Goal: Information Seeking & Learning: Find specific fact

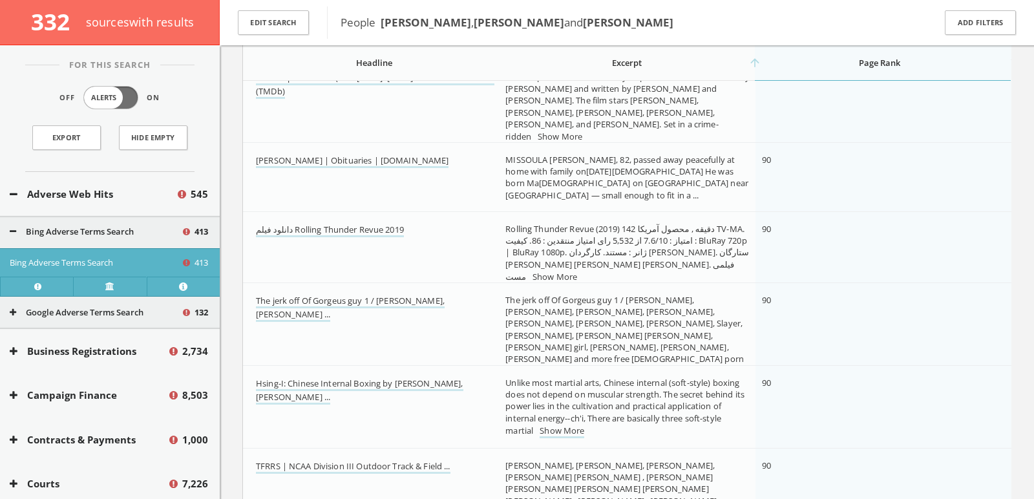
scroll to position [16130, 0]
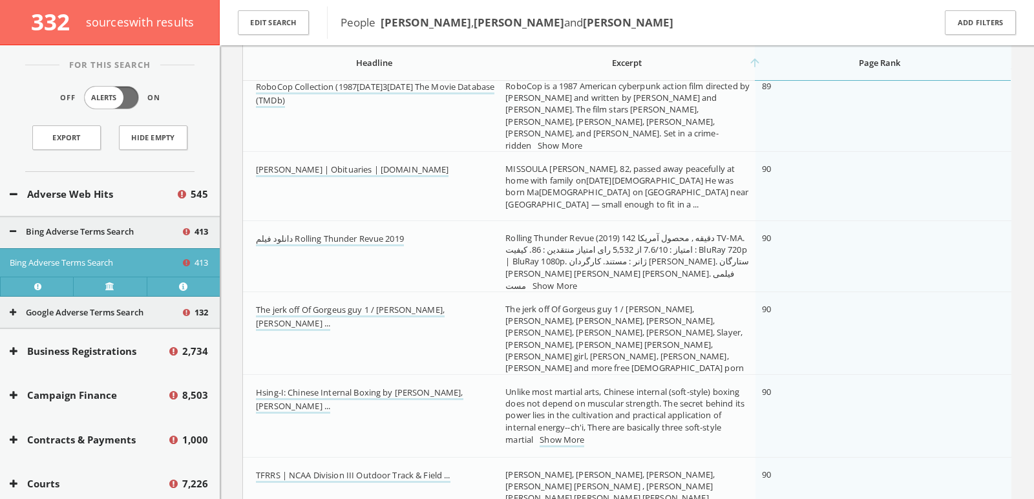
click at [639, 374] on link "Show More" at bounding box center [669, 381] width 45 height 14
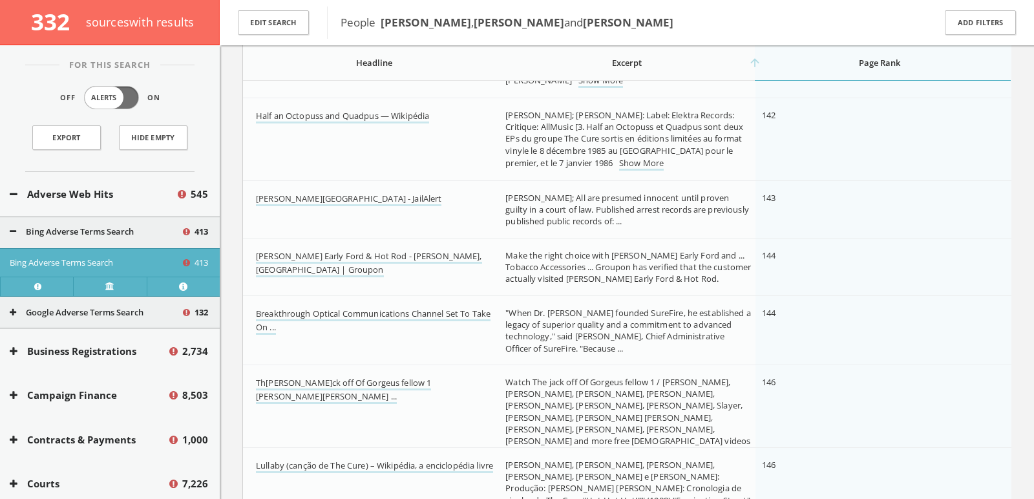
scroll to position [28298, 0]
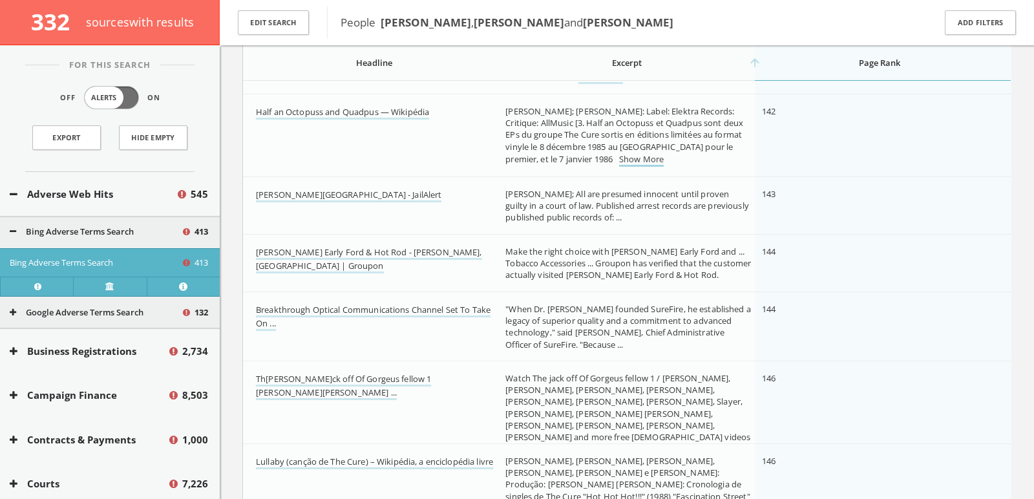
click at [619, 156] on link "Show More" at bounding box center [641, 160] width 45 height 14
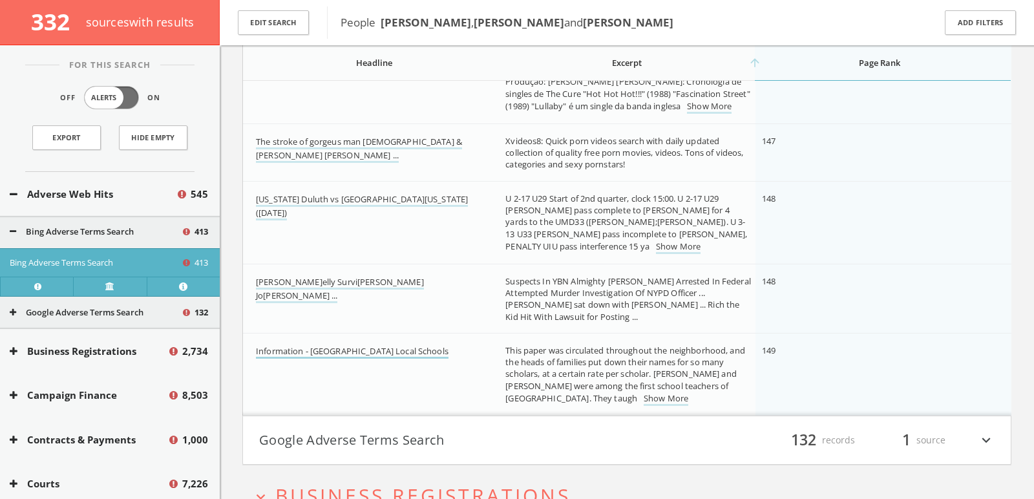
scroll to position [28599, 0]
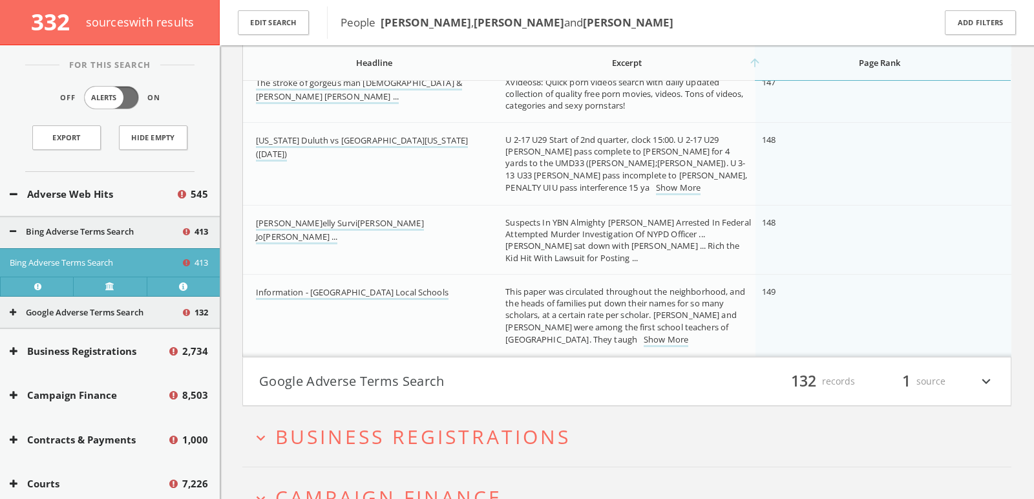
click at [81, 196] on button "Adverse Web Hits" at bounding box center [93, 194] width 166 height 15
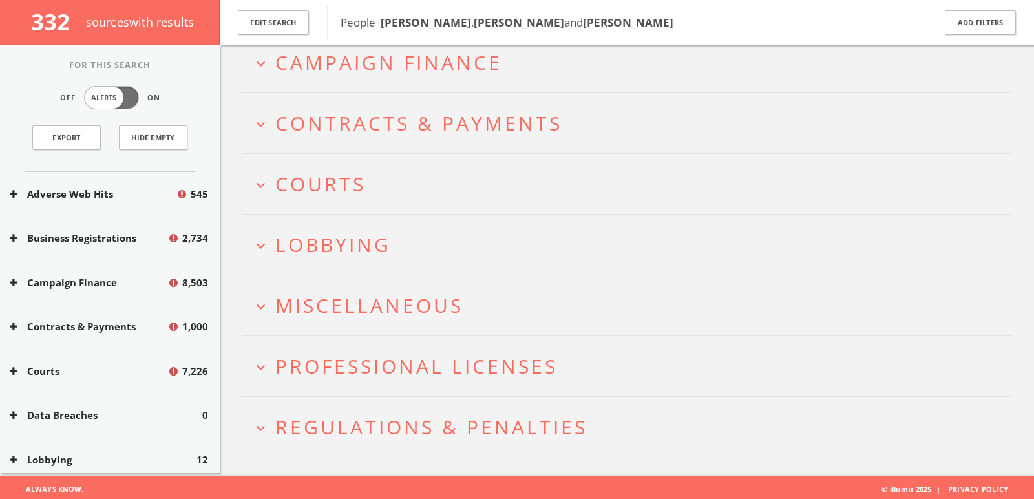
click at [75, 200] on div "Adverse Web Hits 545" at bounding box center [110, 194] width 220 height 45
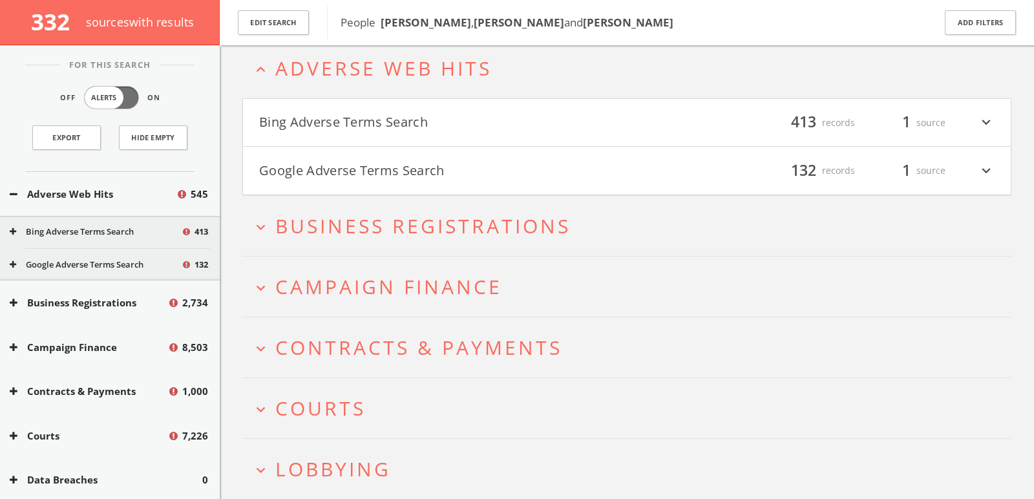
click at [86, 259] on button "Google Adverse Terms Search" at bounding box center [95, 264] width 171 height 13
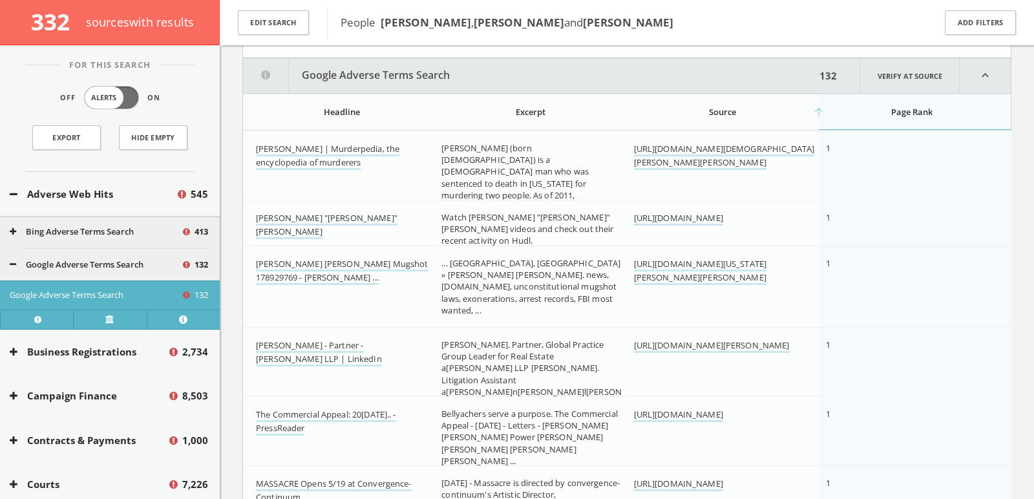
scroll to position [211, 0]
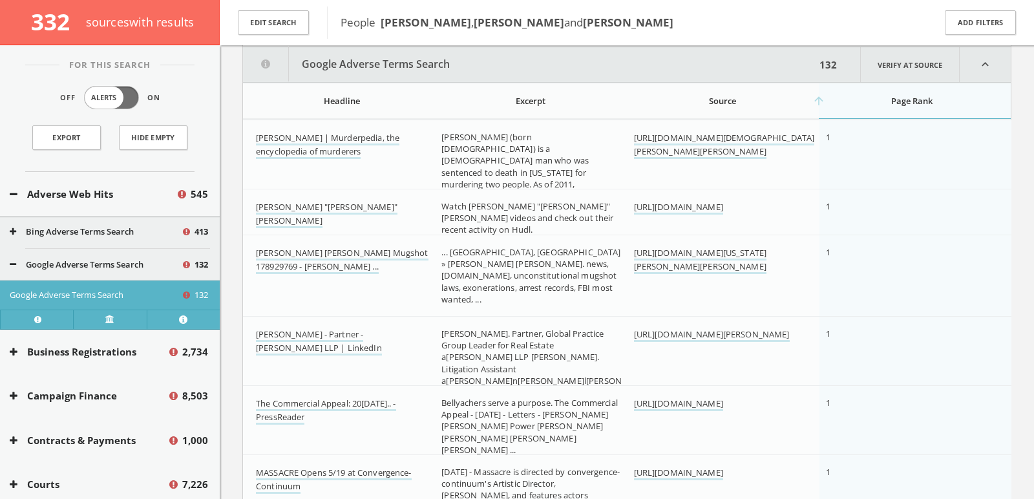
drag, startPoint x: 459, startPoint y: 19, endPoint x: 543, endPoint y: 25, distance: 83.6
click at [543, 25] on b "[PERSON_NAME]" at bounding box center [519, 22] width 90 height 15
copy b "[PERSON_NAME]"
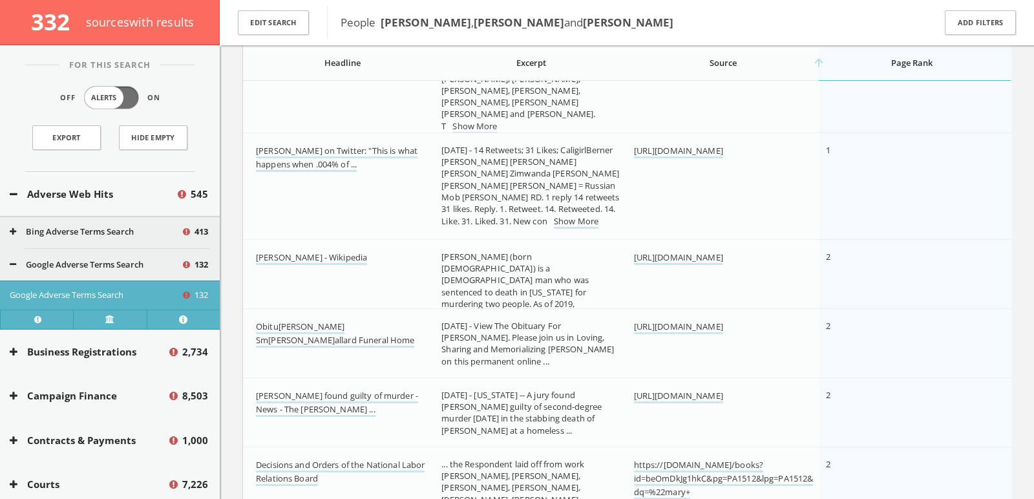
scroll to position [706, 0]
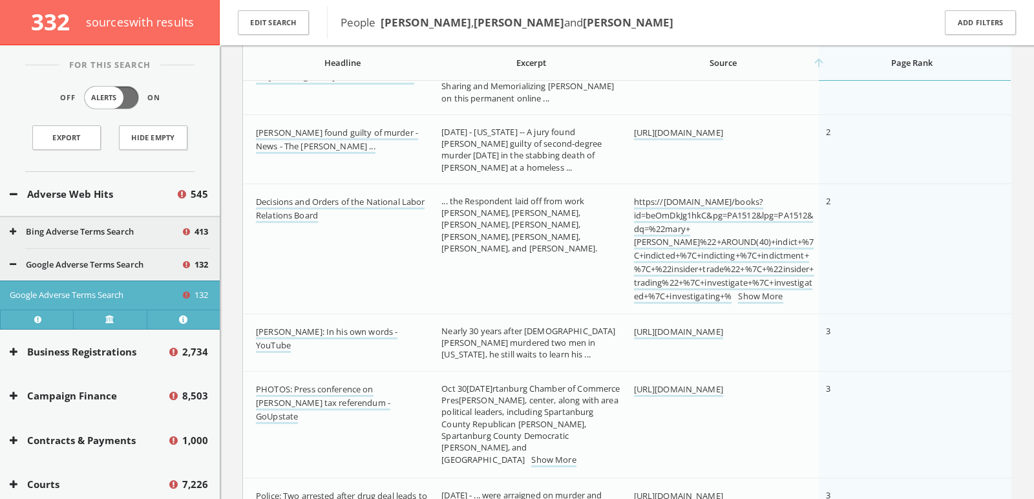
click at [398, 219] on td "Decisions and Orders of the National Labor Relations Board" at bounding box center [339, 249] width 192 height 130
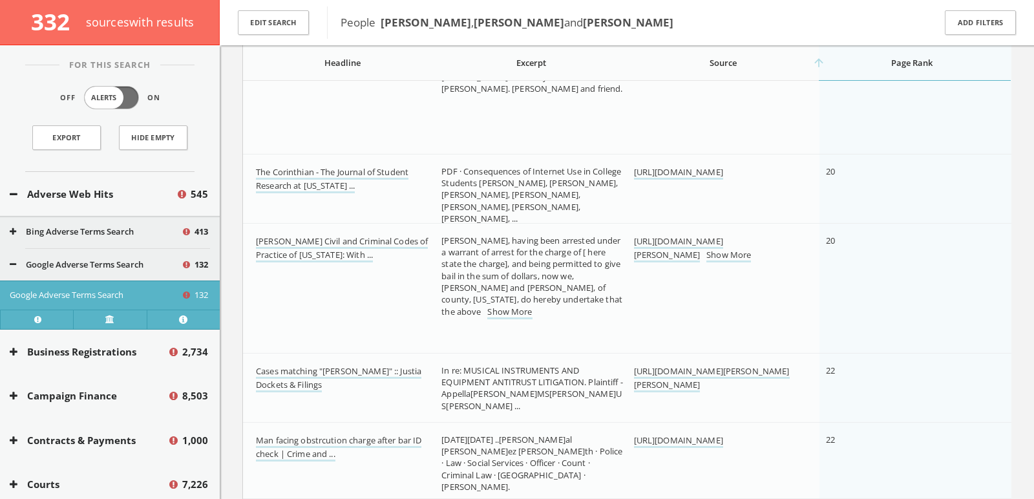
scroll to position [5427, 0]
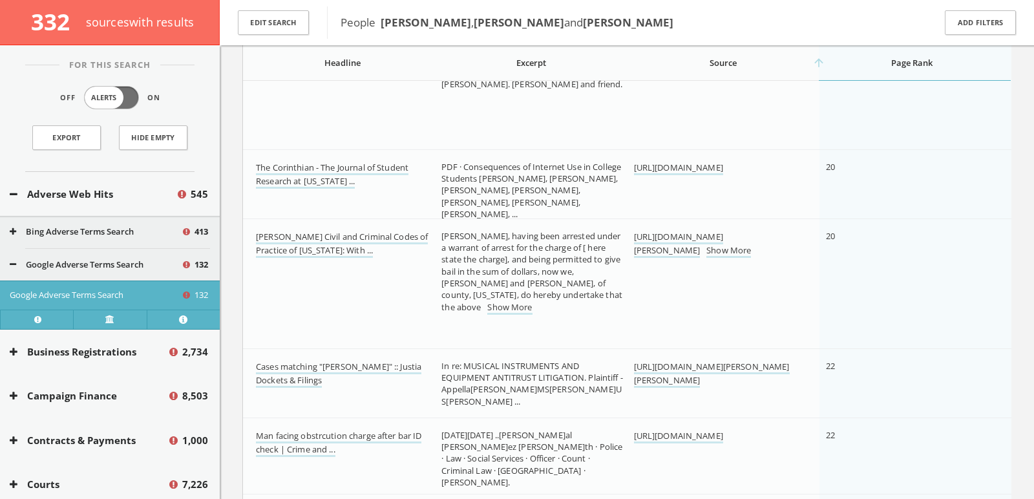
click at [470, 143] on td "... and murder. Police had extensive evidence against the former [DEMOGRAPHIC_D…" at bounding box center [531, 84] width 192 height 130
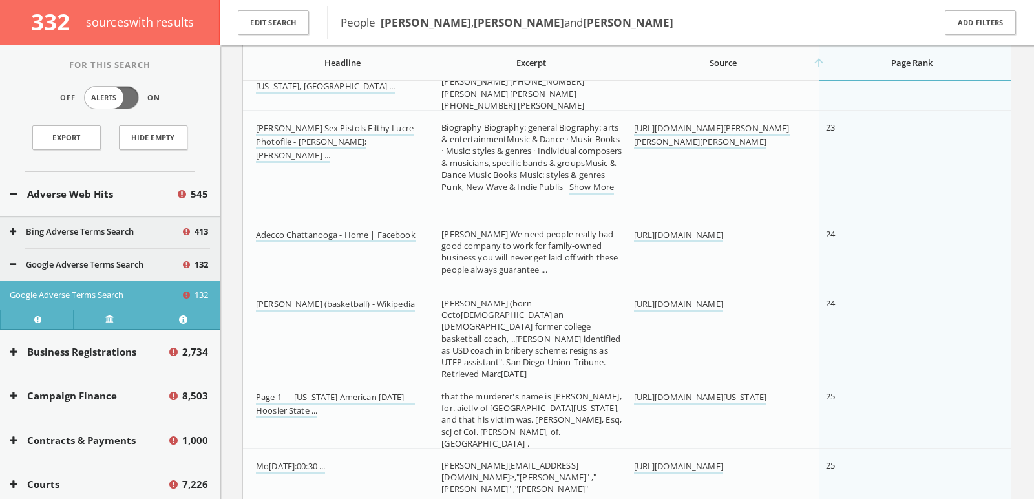
scroll to position [6189, 0]
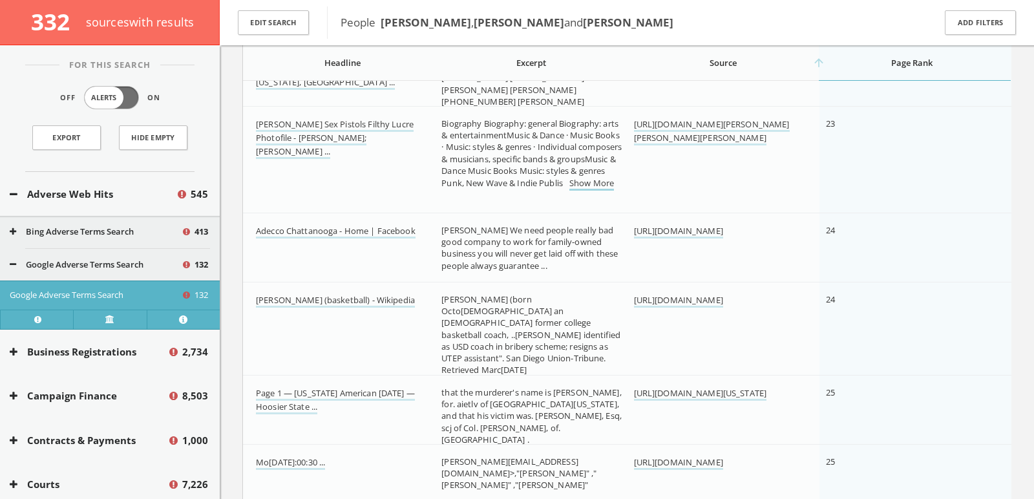
click at [569, 191] on link "Show More" at bounding box center [591, 184] width 45 height 14
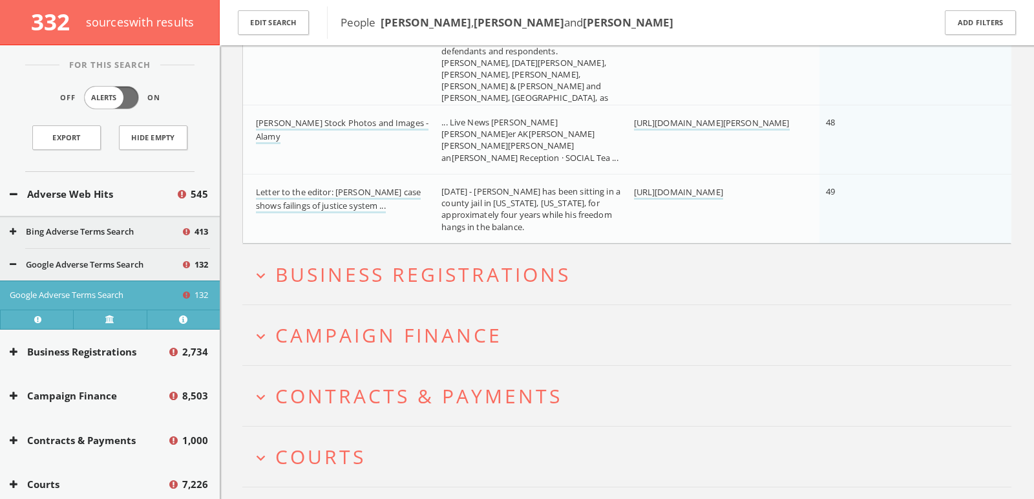
scroll to position [10889, 0]
click at [107, 195] on button "Adverse Web Hits" at bounding box center [93, 194] width 166 height 15
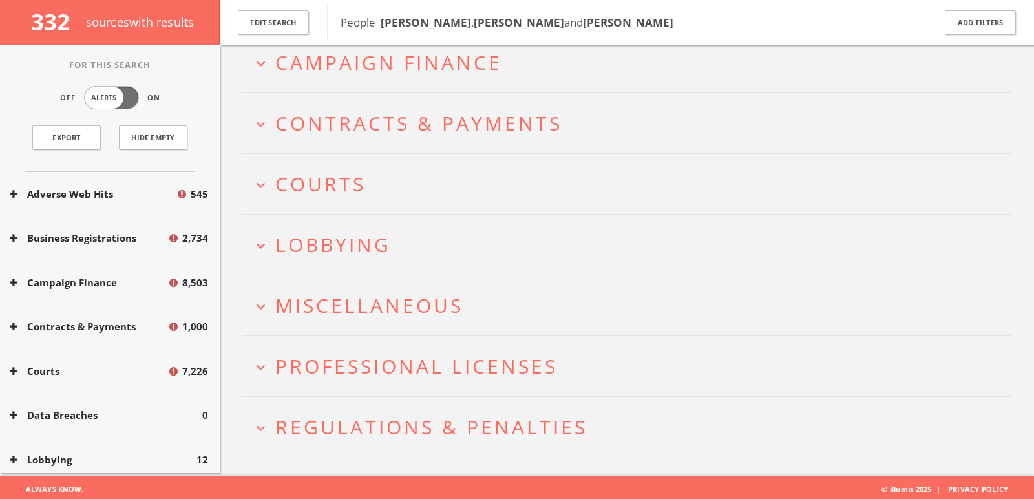
click at [357, 71] on span "Campaign Finance" at bounding box center [388, 62] width 227 height 26
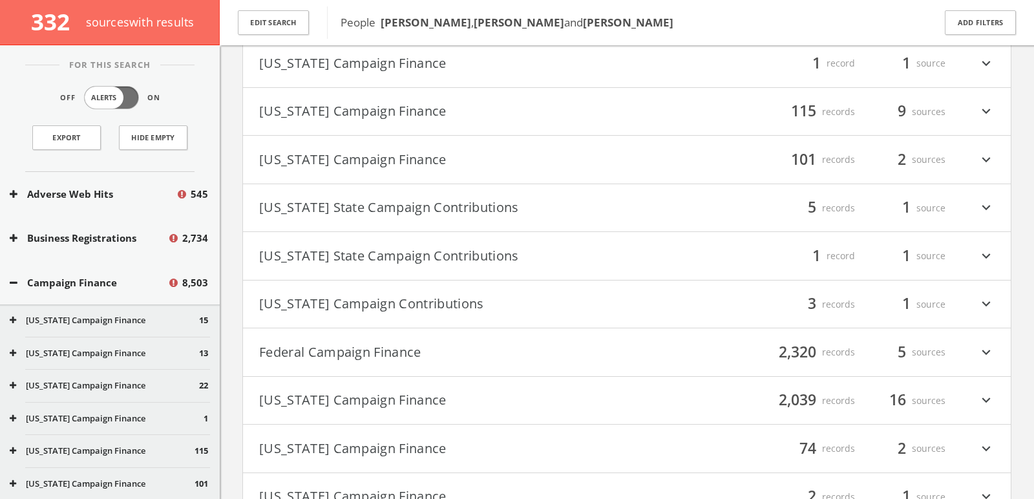
scroll to position [389, 0]
click at [396, 354] on button "Federal Campaign Finance" at bounding box center [443, 352] width 368 height 22
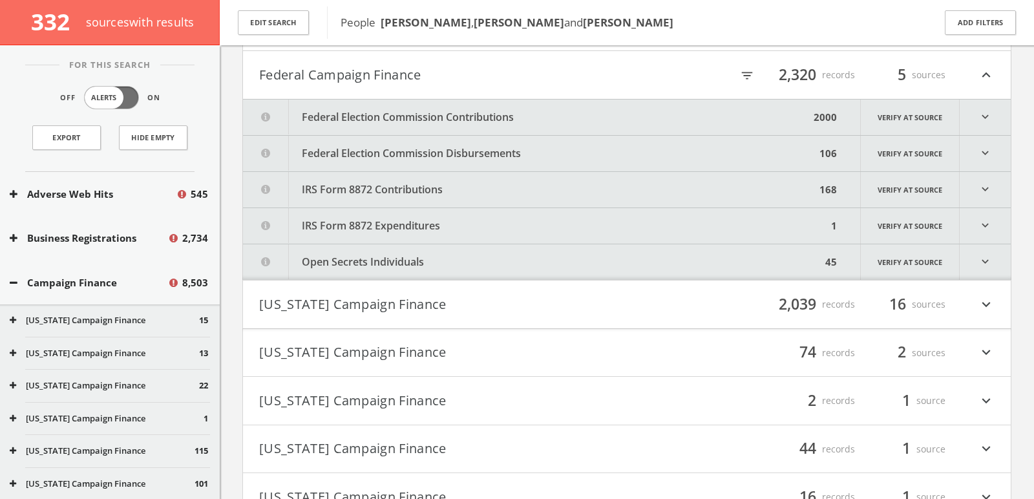
scroll to position [667, 0]
click at [639, 68] on icon "filter_list" at bounding box center [747, 74] width 14 height 14
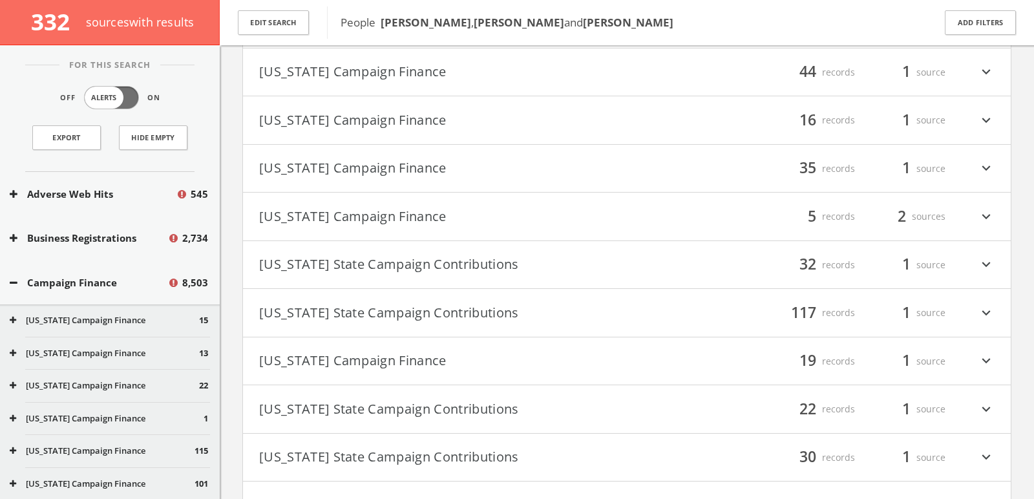
type input "duke"
click at [606, 289] on h4 "[US_STATE] State Campaign Contributions filter_list 117 records 1 source expand…" at bounding box center [627, 313] width 768 height 48
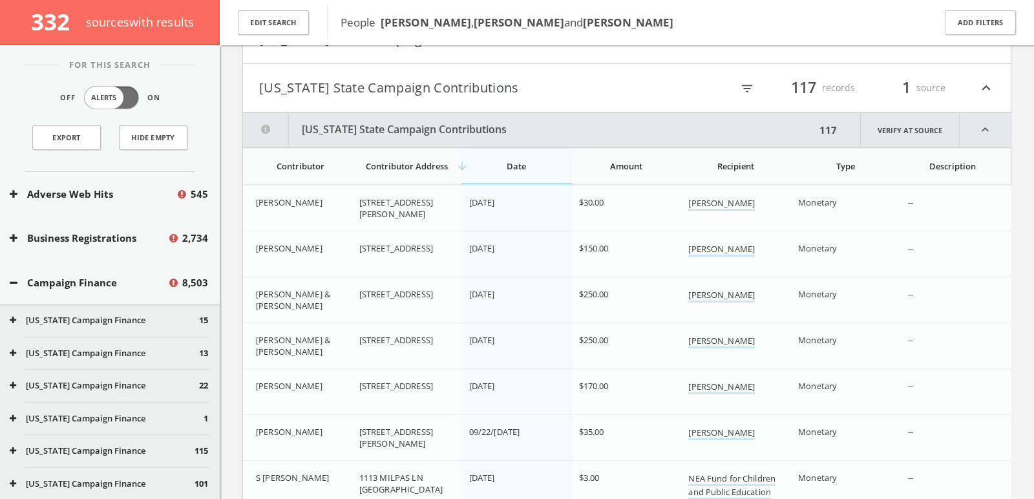
scroll to position [1266, 0]
click at [639, 84] on icon "filter_list" at bounding box center [747, 90] width 14 height 14
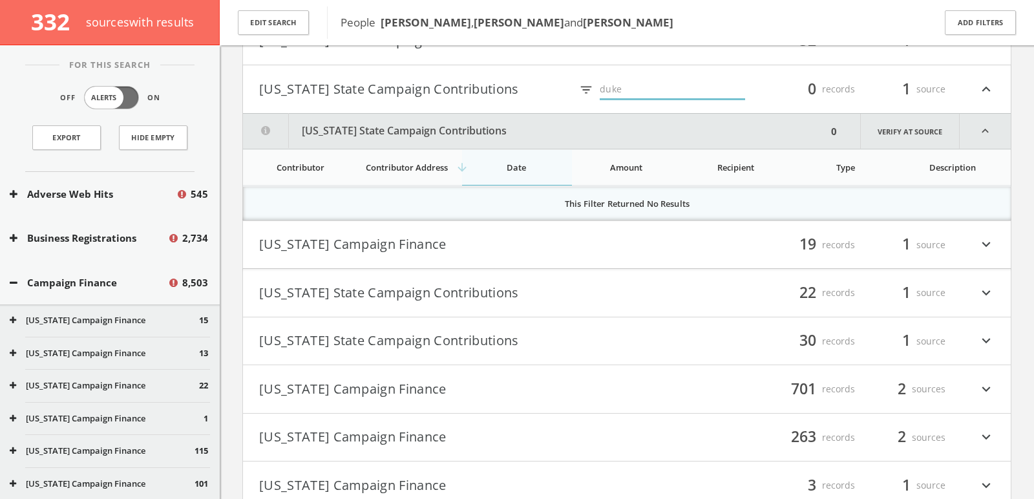
type input "duke"
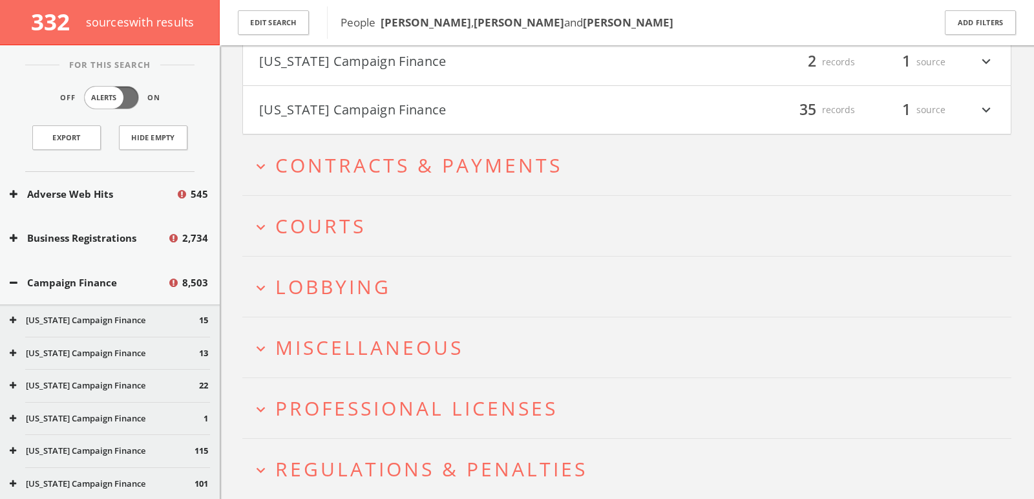
click at [412, 215] on button "expand_more Courts" at bounding box center [631, 225] width 759 height 21
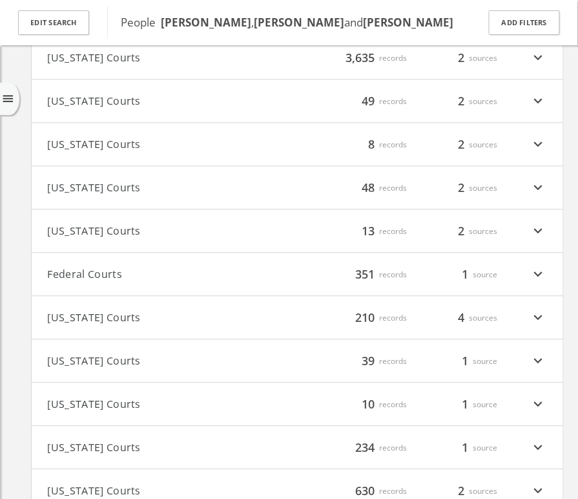
scroll to position [2619, 0]
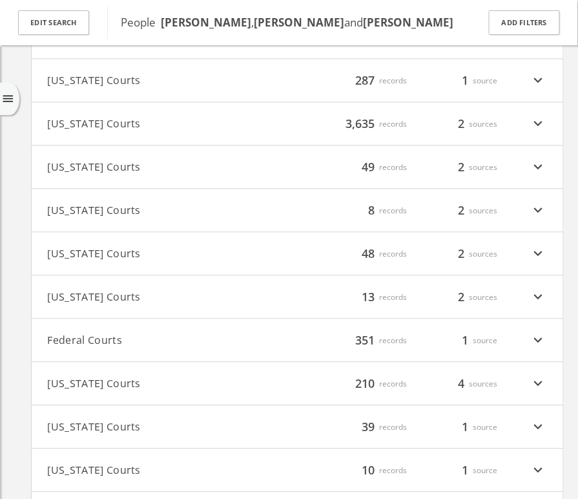
click at [217, 204] on h4 "[US_STATE] Courts filter_list 8 records 2 sources expand_more" at bounding box center [298, 210] width 532 height 43
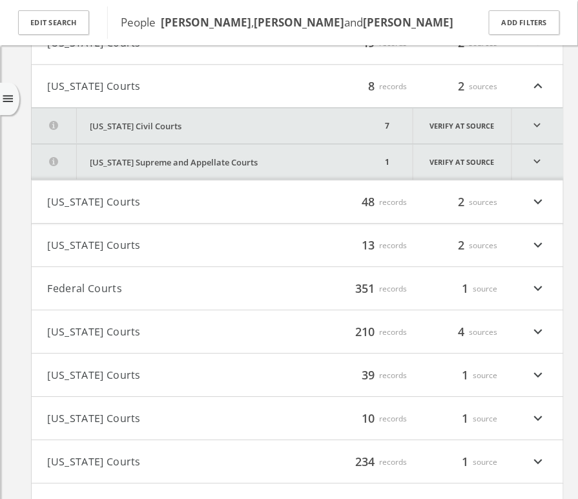
click at [204, 109] on button "[US_STATE] Civil Courts" at bounding box center [207, 126] width 351 height 36
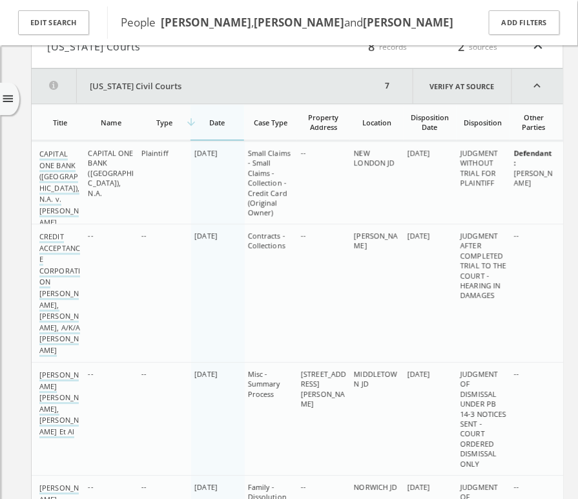
scroll to position [2722, 0]
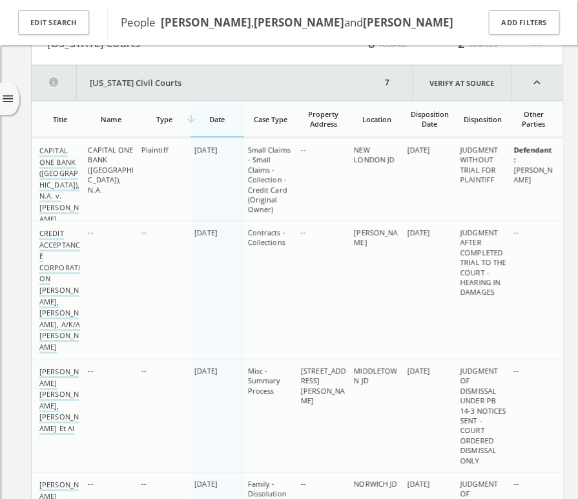
click at [184, 65] on button "[US_STATE] Civil Courts" at bounding box center [207, 82] width 351 height 35
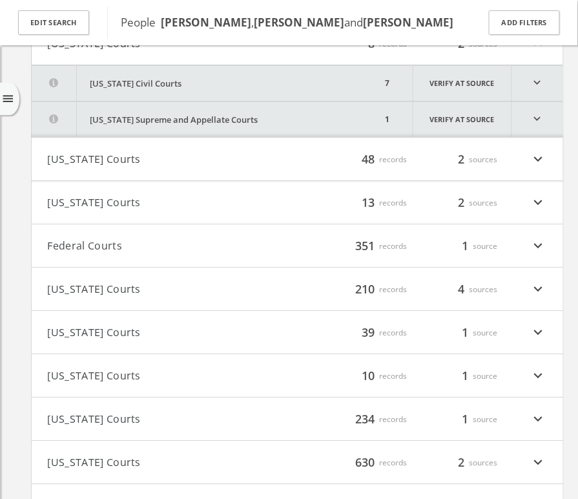
click at [184, 101] on button "[US_STATE] Supreme and Appellate Courts" at bounding box center [207, 119] width 351 height 36
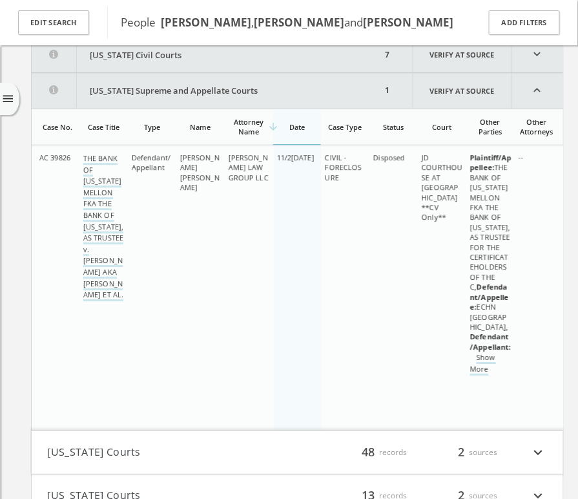
scroll to position [2757, 0]
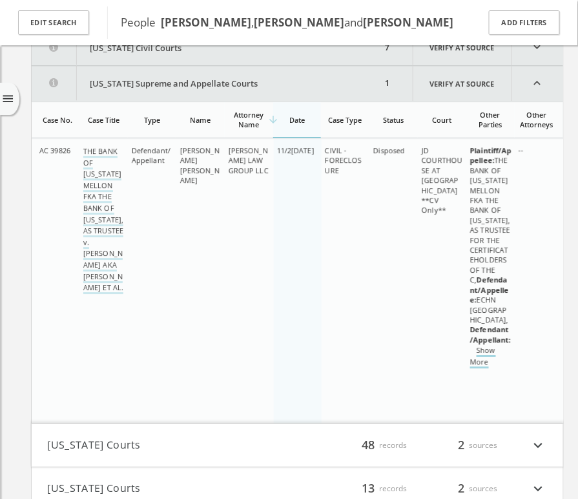
click at [485, 368] on link "Show More" at bounding box center [482, 356] width 25 height 23
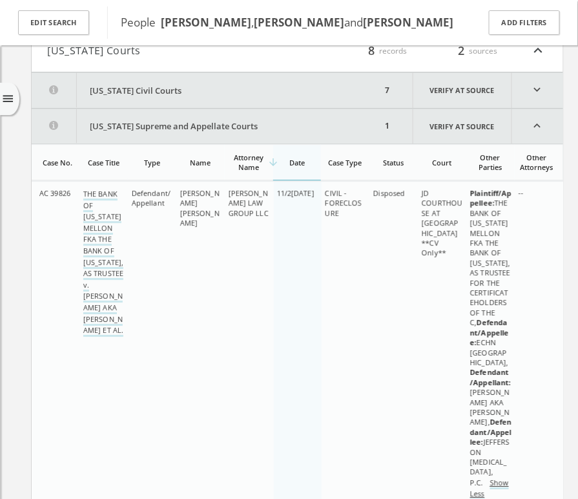
scroll to position [2715, 0]
click at [281, 77] on button "[US_STATE] Civil Courts" at bounding box center [207, 90] width 351 height 36
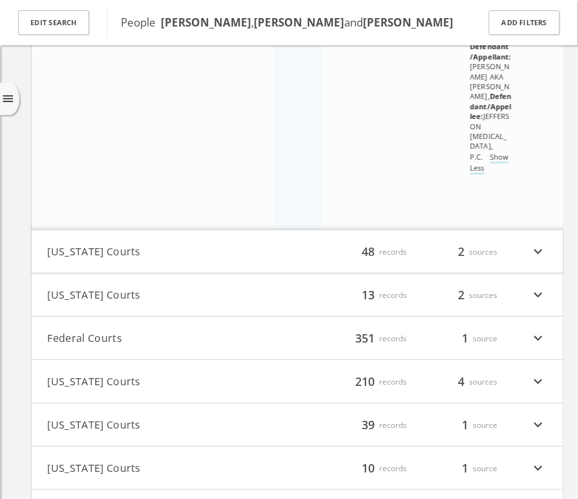
scroll to position [3999, 0]
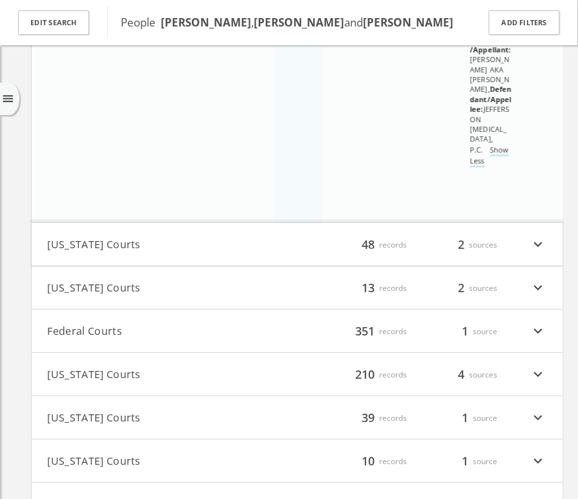
click at [255, 279] on button "[US_STATE] Courts" at bounding box center [173, 287] width 250 height 17
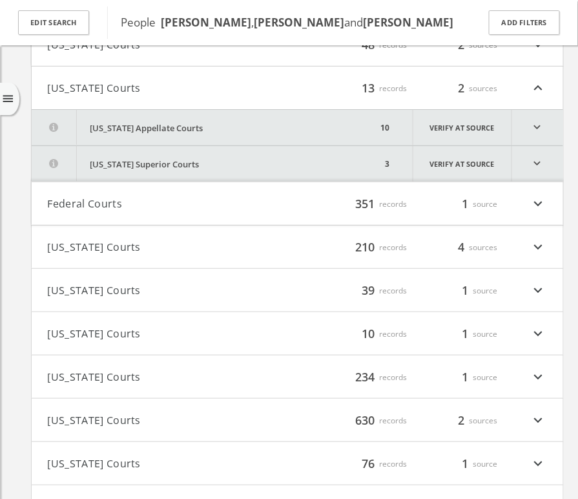
click at [219, 110] on button "[US_STATE] Appellate Courts" at bounding box center [205, 128] width 346 height 36
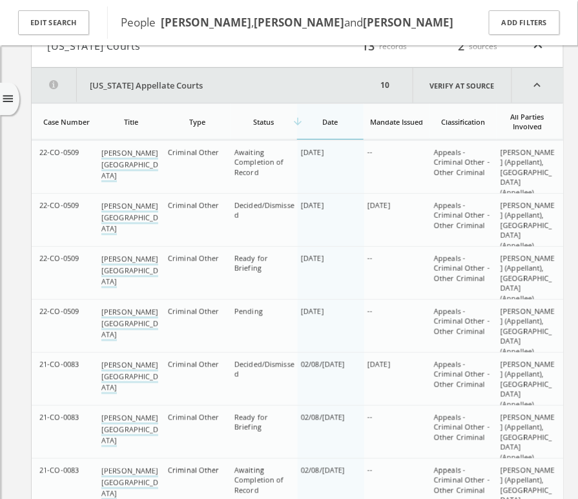
scroll to position [4241, 0]
click at [134, 147] on link "[PERSON_NAME] [GEOGRAPHIC_DATA]" at bounding box center [129, 164] width 57 height 34
click at [131, 200] on link "[PERSON_NAME] [GEOGRAPHIC_DATA]" at bounding box center [129, 217] width 57 height 34
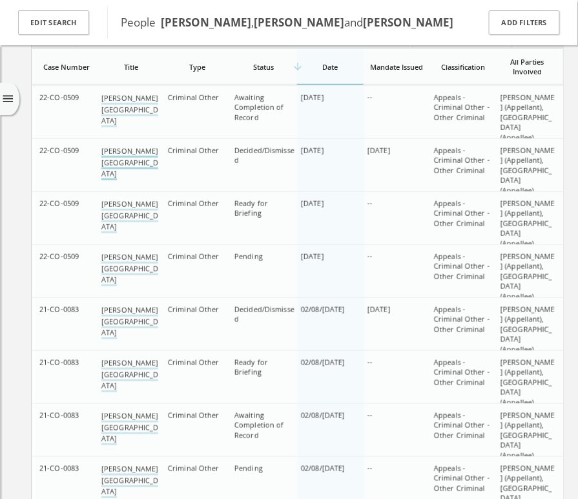
scroll to position [4297, 0]
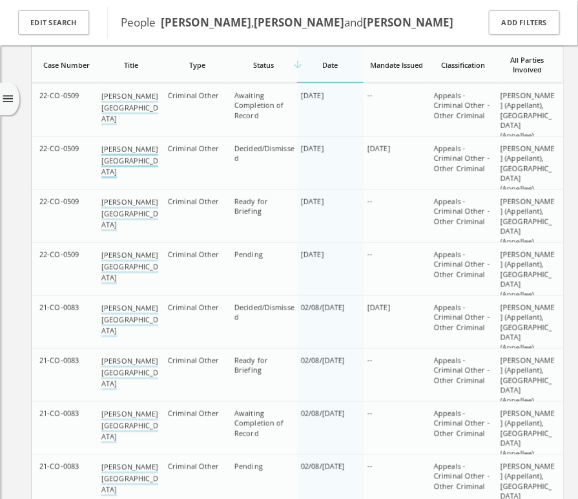
click at [143, 144] on link "[PERSON_NAME] [GEOGRAPHIC_DATA]" at bounding box center [129, 161] width 57 height 34
click at [141, 197] on link "[PERSON_NAME] [GEOGRAPHIC_DATA]" at bounding box center [129, 214] width 57 height 34
click at [133, 303] on link "[PERSON_NAME] [GEOGRAPHIC_DATA]" at bounding box center [129, 320] width 57 height 34
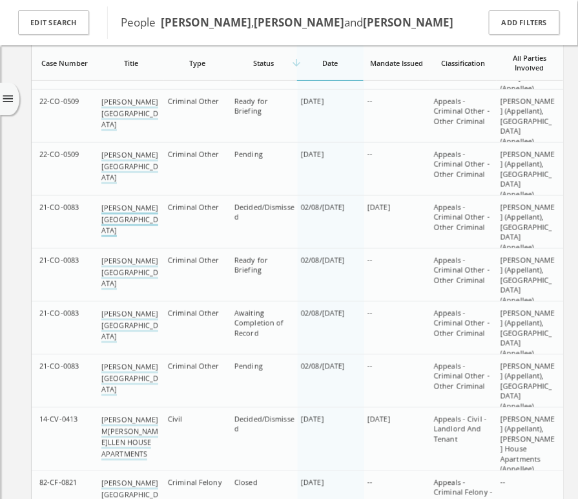
scroll to position [4416, 0]
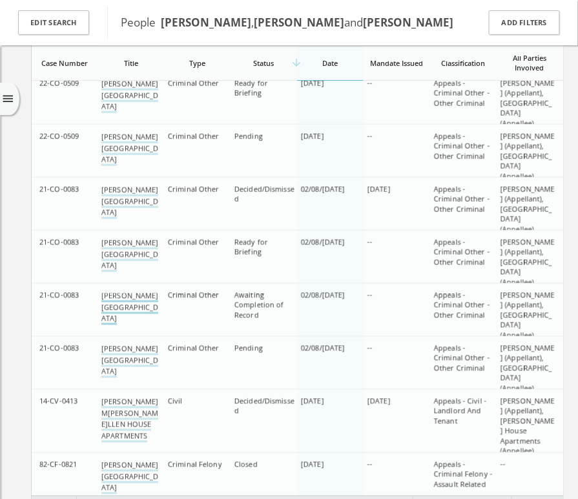
click at [128, 291] on link "[PERSON_NAME] [GEOGRAPHIC_DATA]" at bounding box center [129, 308] width 57 height 34
click at [125, 397] on link "[PERSON_NAME]M[PERSON_NAME]LLEN HOUSE APARTMENTS" at bounding box center [129, 420] width 57 height 46
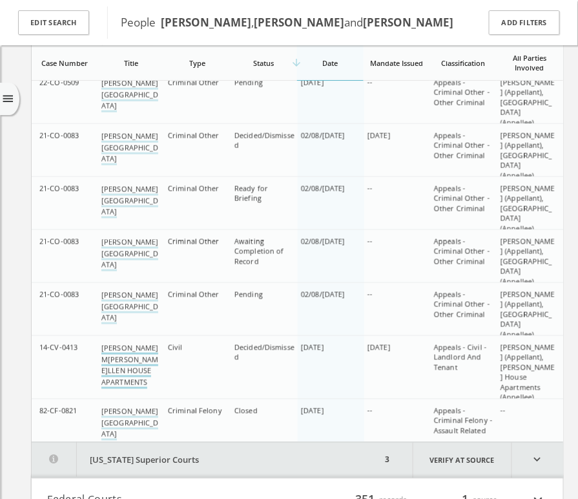
scroll to position [4472, 0]
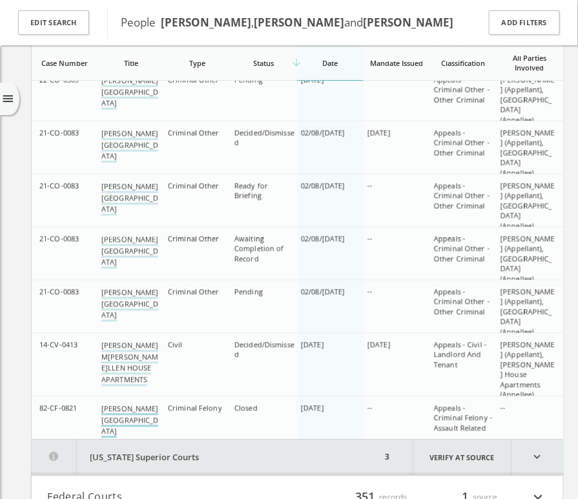
click at [131, 404] on link "[PERSON_NAME] [GEOGRAPHIC_DATA]" at bounding box center [129, 421] width 57 height 34
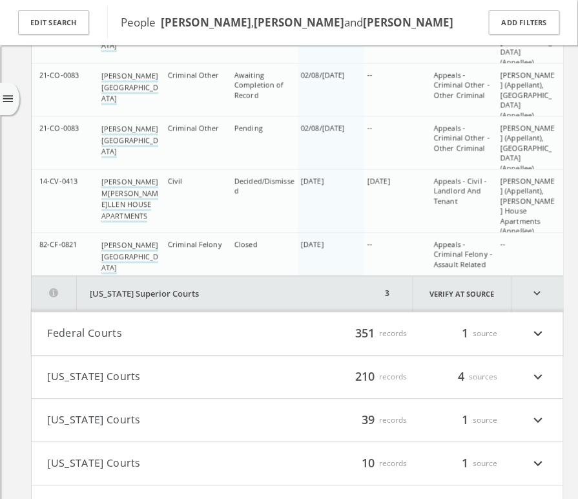
click at [136, 277] on button "[US_STATE] Superior Courts" at bounding box center [207, 295] width 351 height 36
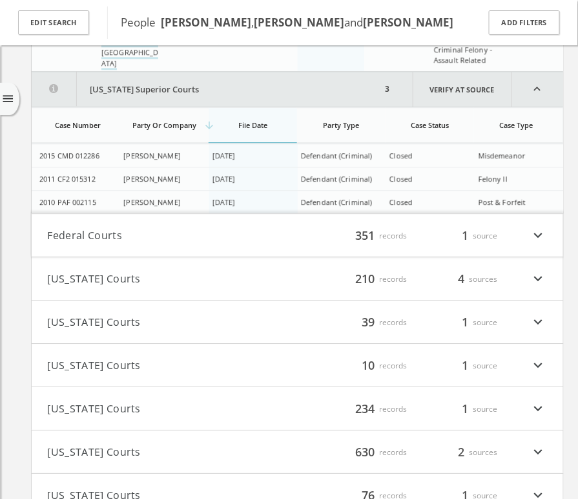
scroll to position [4844, 0]
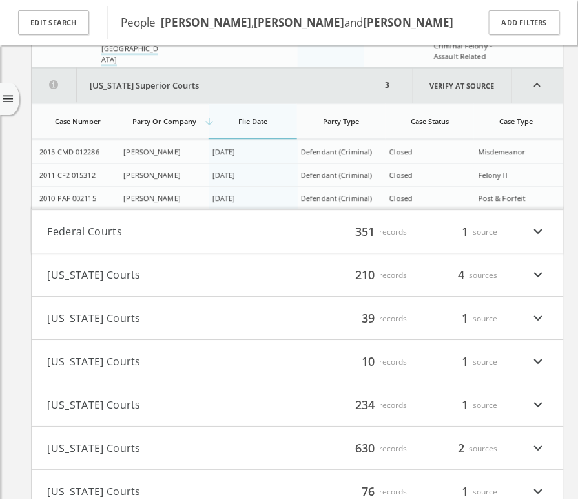
click at [142, 223] on button "Federal Courts" at bounding box center [173, 231] width 250 height 17
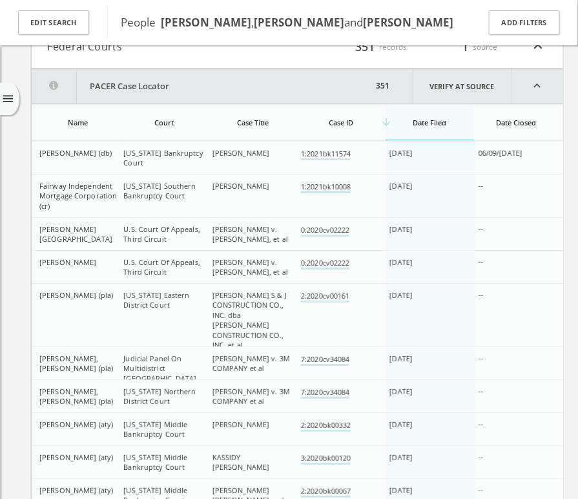
scroll to position [5017, 0]
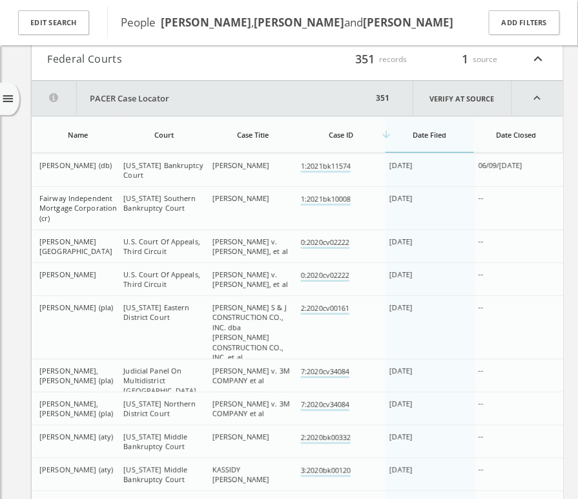
click at [451, 117] on th "arrow_downward Date Filed" at bounding box center [430, 135] width 89 height 36
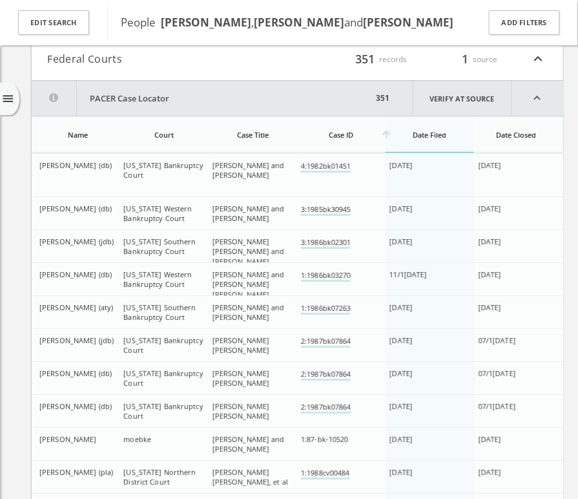
click at [451, 117] on th "arrow_upward Date Filed" at bounding box center [430, 135] width 89 height 36
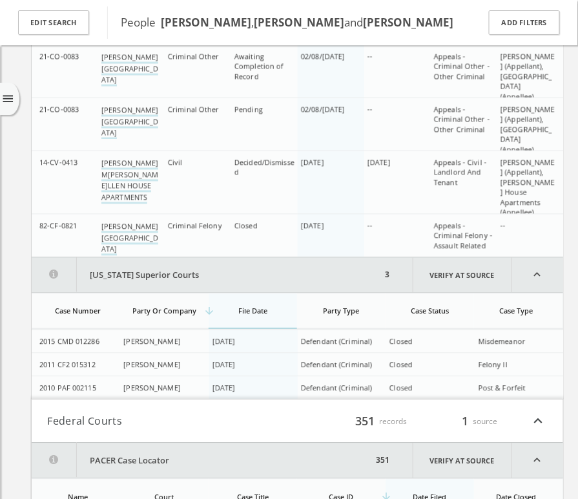
scroll to position [4779, 0]
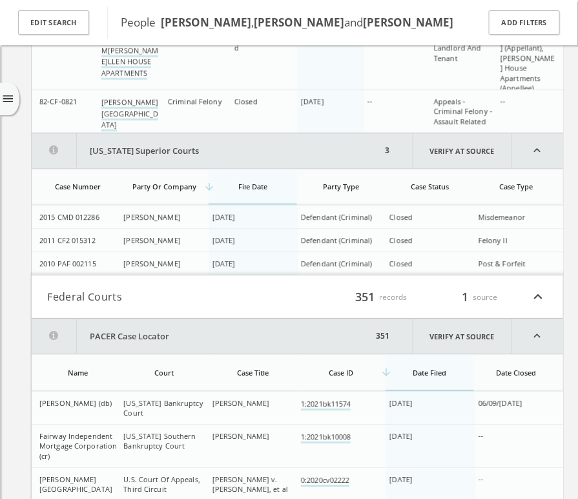
click at [165, 282] on h4 "Federal Courts filter_list 351 records 1 source expand_less" at bounding box center [298, 296] width 532 height 43
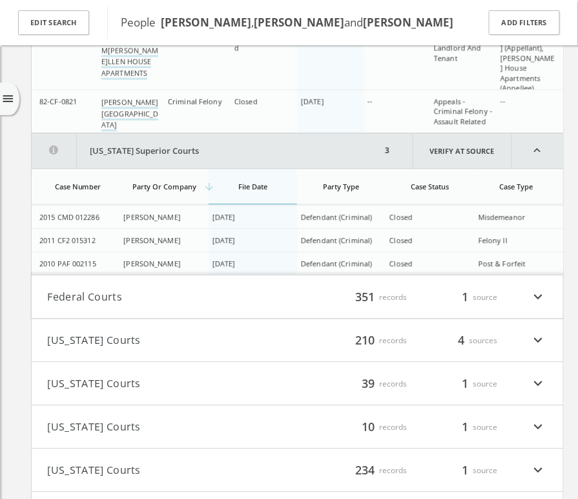
click at [165, 282] on h4 "Federal Courts filter_list 351 records 1 source expand_more" at bounding box center [298, 296] width 532 height 43
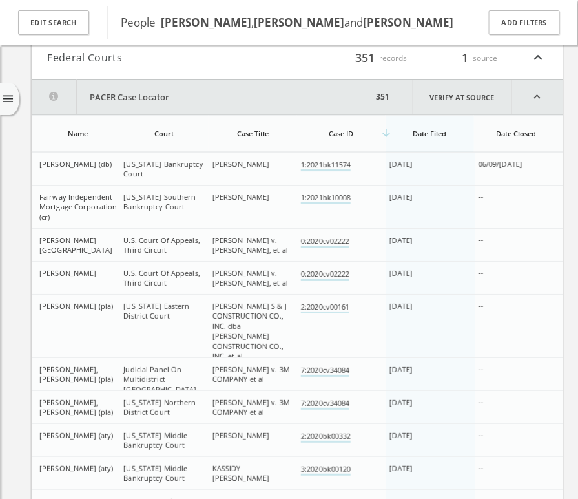
scroll to position [5029, 0]
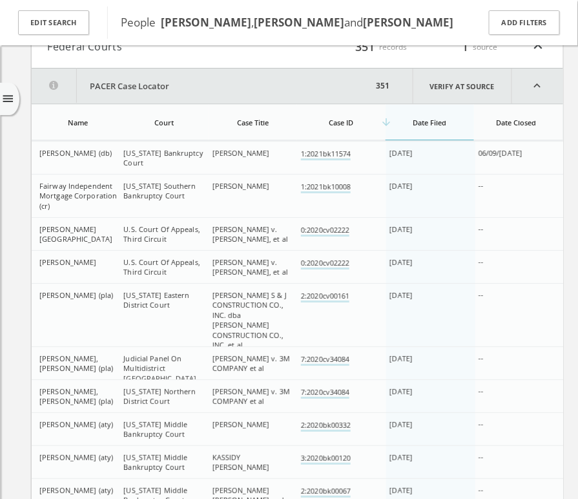
click at [167, 68] on button "PACER Case Locator" at bounding box center [203, 85] width 342 height 35
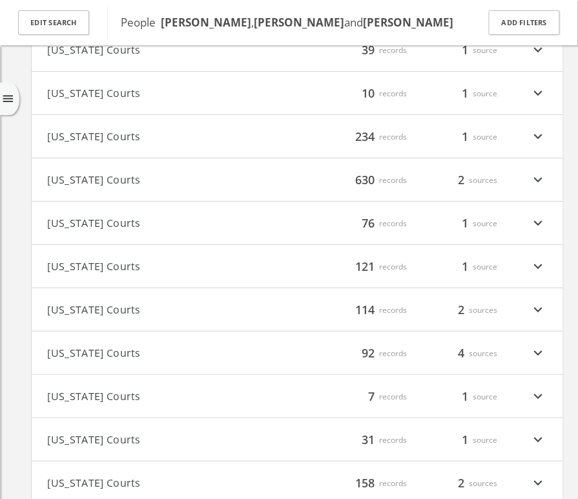
scroll to position [5151, 0]
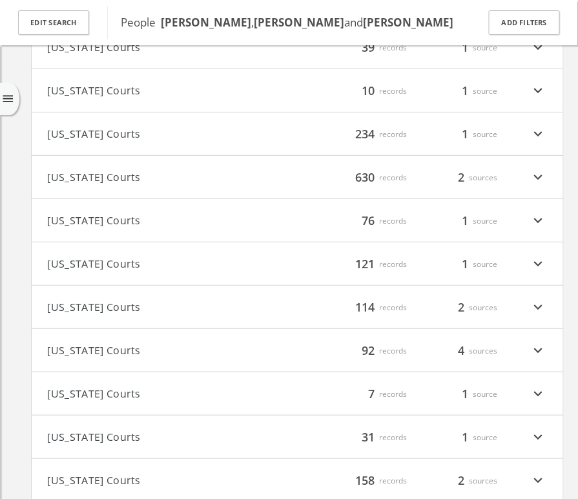
click at [167, 255] on button "[US_STATE] Courts" at bounding box center [173, 263] width 250 height 17
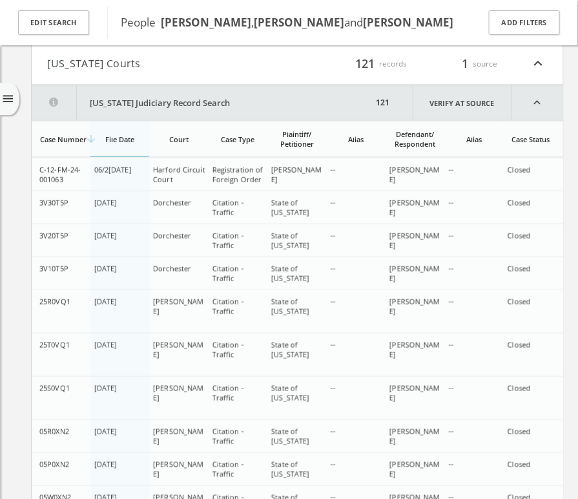
scroll to position [5348, 0]
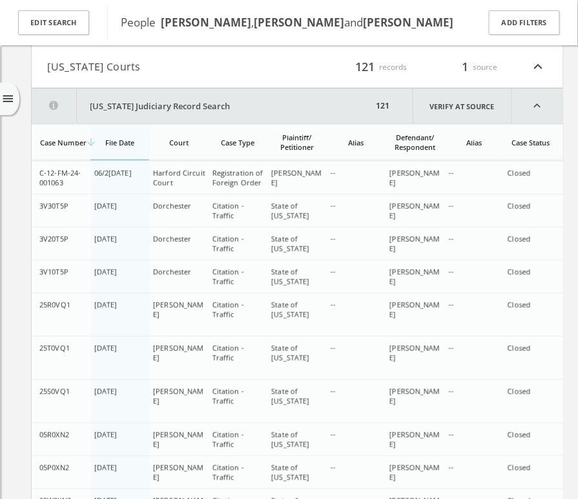
click at [152, 89] on button "[US_STATE] Judiciary Record Search" at bounding box center [203, 106] width 342 height 35
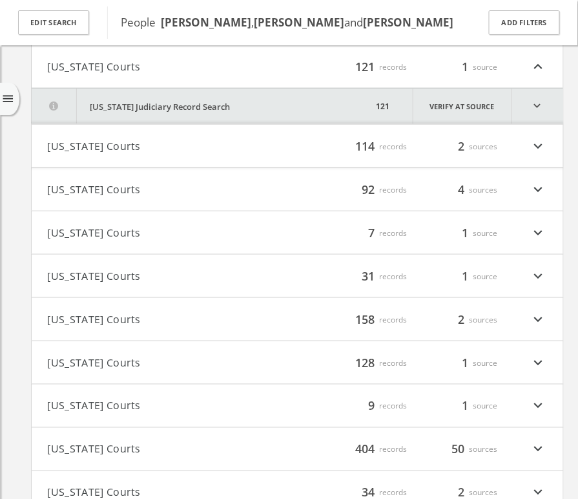
click at [115, 224] on button "[US_STATE] Courts" at bounding box center [173, 232] width 250 height 17
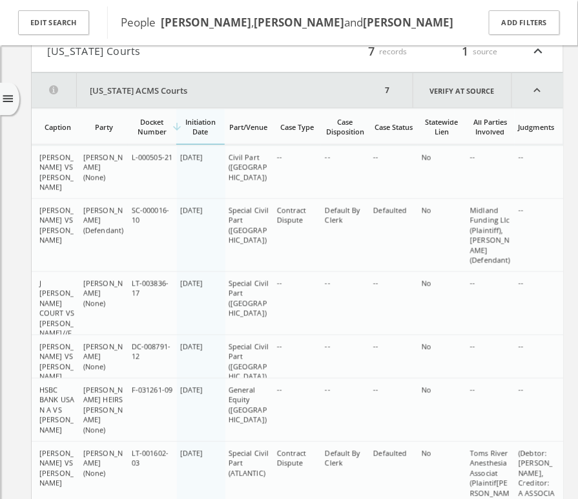
scroll to position [5530, 0]
click at [158, 72] on button "[US_STATE] ACMS Courts" at bounding box center [207, 89] width 351 height 35
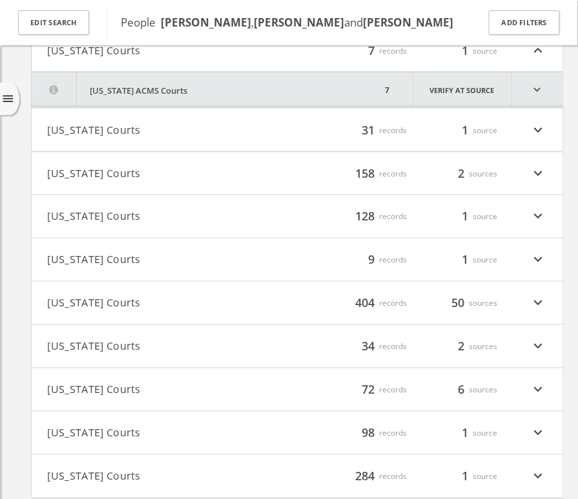
click at [112, 155] on h4 "[US_STATE] Courts filter_list 158 records 2 sources expand_more" at bounding box center [298, 173] width 532 height 43
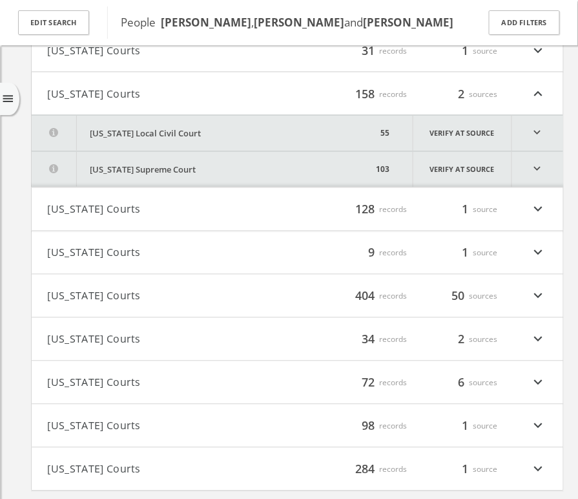
click at [148, 116] on button "[US_STATE] Local Civil Court" at bounding box center [205, 134] width 346 height 36
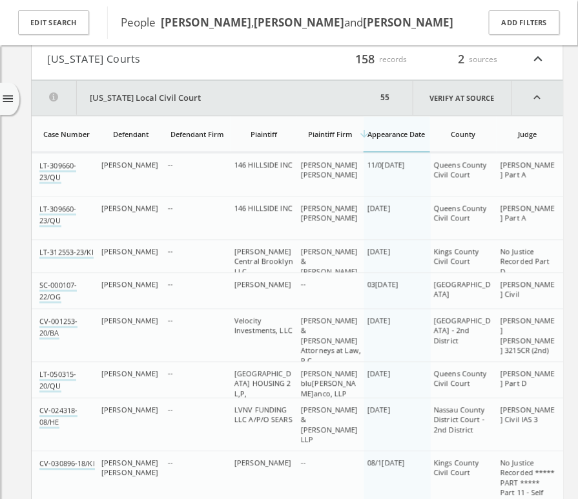
scroll to position [5653, 0]
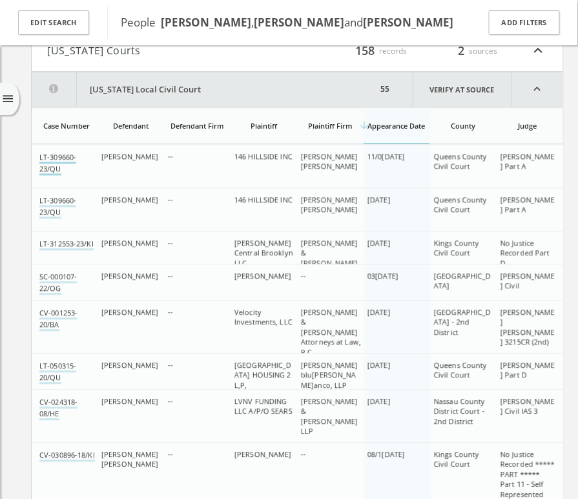
click at [58, 153] on link "LT-309660-23/QU" at bounding box center [57, 164] width 37 height 23
click at [51, 196] on link "LT-309660-23/QU" at bounding box center [57, 207] width 37 height 23
click at [48, 239] on link "LT-312553-23/KI" at bounding box center [66, 245] width 54 height 12
click at [145, 72] on button "[US_STATE] Local Civil Court" at bounding box center [205, 89] width 346 height 35
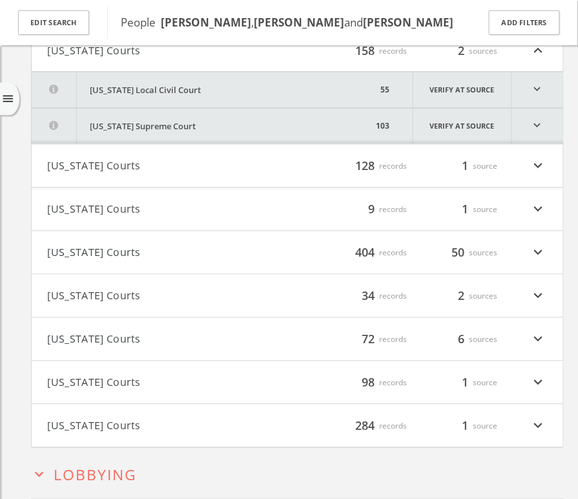
click at [128, 109] on button "[US_STATE] Supreme Court" at bounding box center [203, 127] width 342 height 36
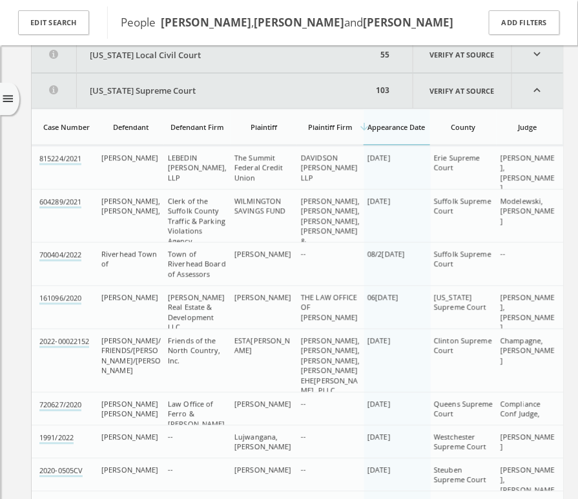
scroll to position [5689, 0]
click at [67, 336] on link "2022-00022152" at bounding box center [64, 342] width 50 height 12
click at [157, 73] on button "[US_STATE] Supreme Court" at bounding box center [203, 90] width 342 height 35
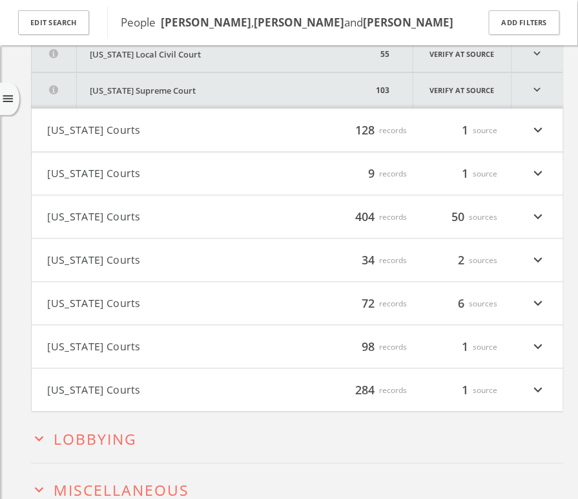
click at [113, 252] on button "[US_STATE] Courts" at bounding box center [173, 260] width 250 height 17
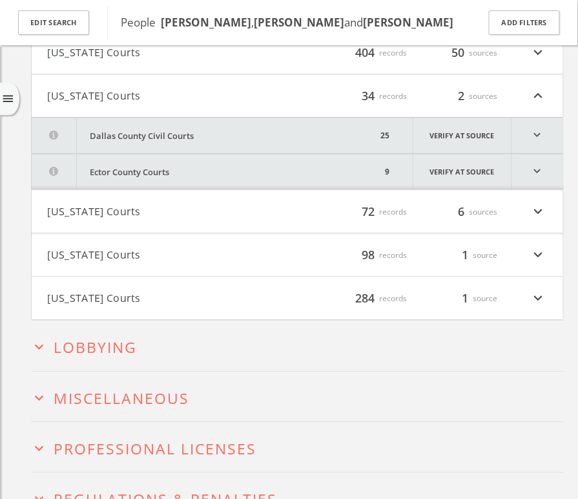
click at [176, 118] on button "Dallas County Civil Courts" at bounding box center [205, 136] width 346 height 36
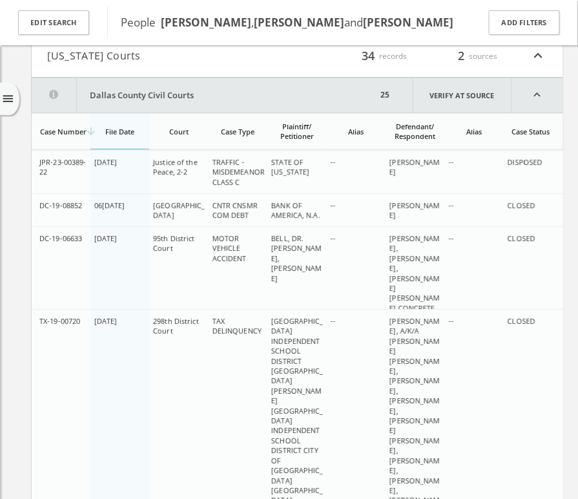
scroll to position [5897, 0]
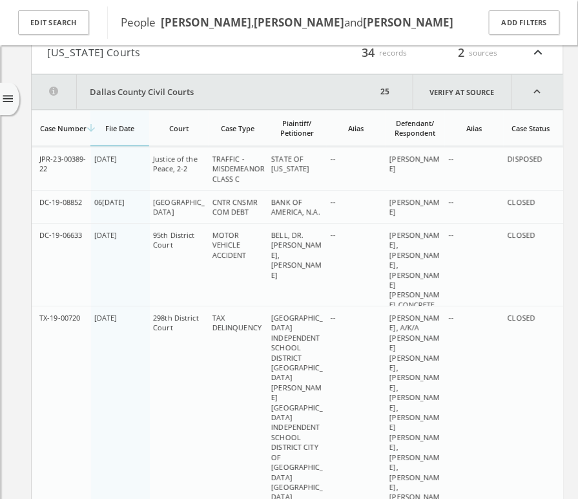
click at [209, 74] on button "Dallas County Civil Courts" at bounding box center [205, 91] width 346 height 35
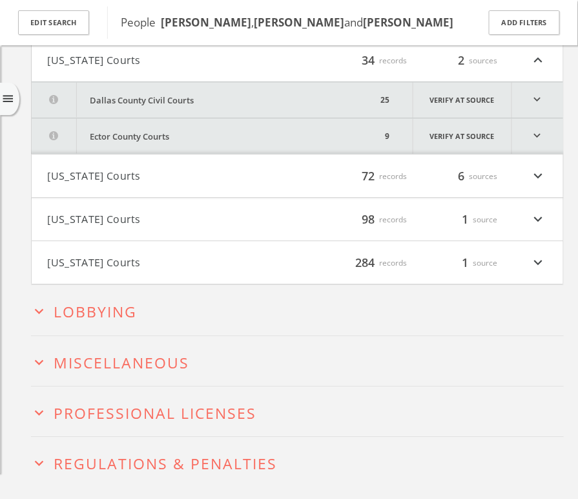
click at [180, 118] on button "Ector County Courts" at bounding box center [207, 136] width 351 height 36
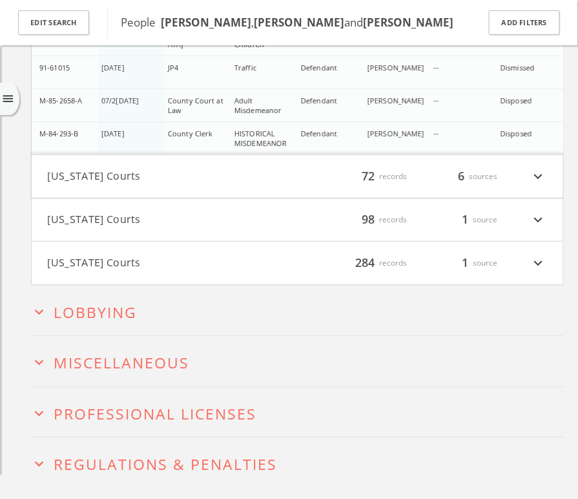
click at [154, 168] on button "[US_STATE] Courts" at bounding box center [173, 176] width 250 height 17
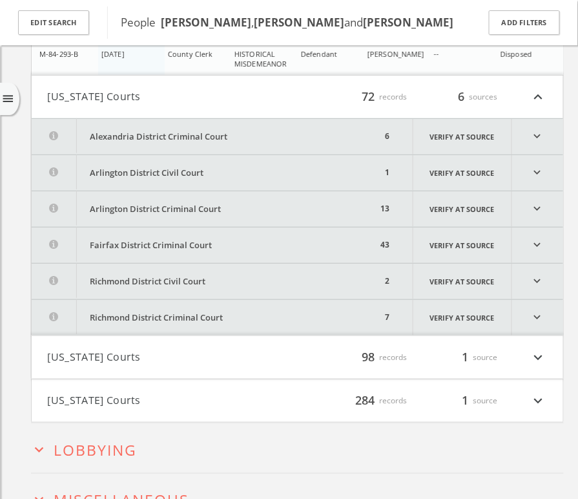
click at [147, 119] on button "Alexandria District Criminal Court" at bounding box center [207, 137] width 351 height 36
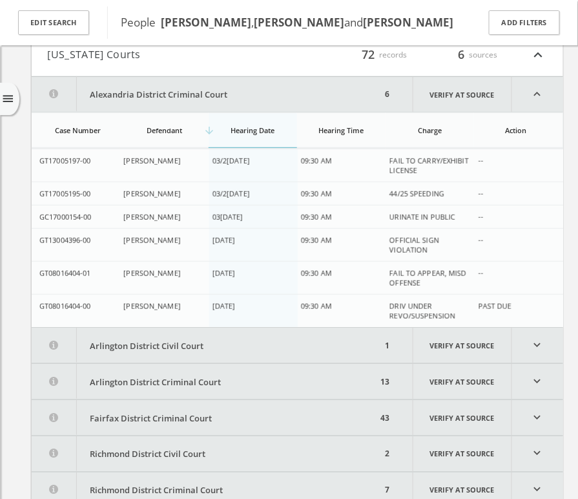
scroll to position [6344, 0]
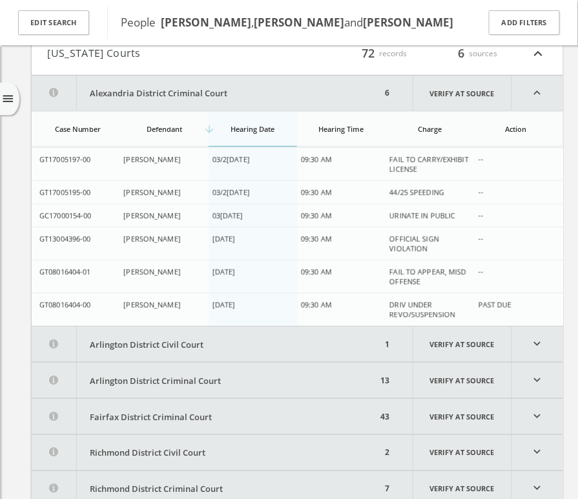
click at [185, 326] on button "Arlington District Civil Court" at bounding box center [207, 344] width 351 height 36
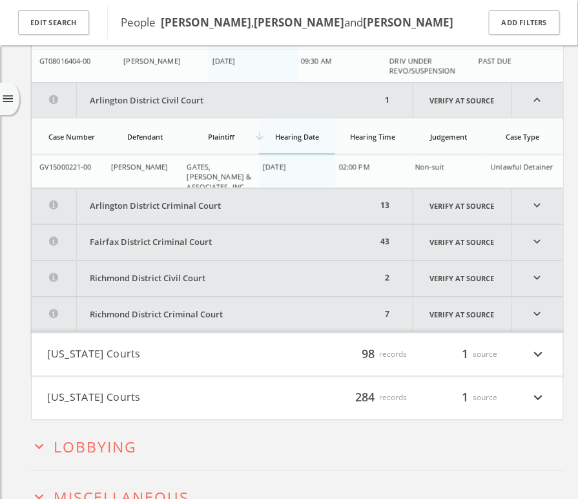
scroll to position [6595, 0]
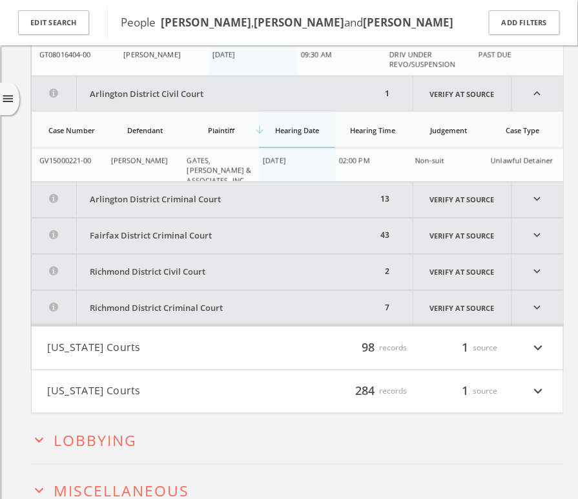
click at [180, 182] on button "Arlington District Criminal Court" at bounding box center [205, 200] width 346 height 36
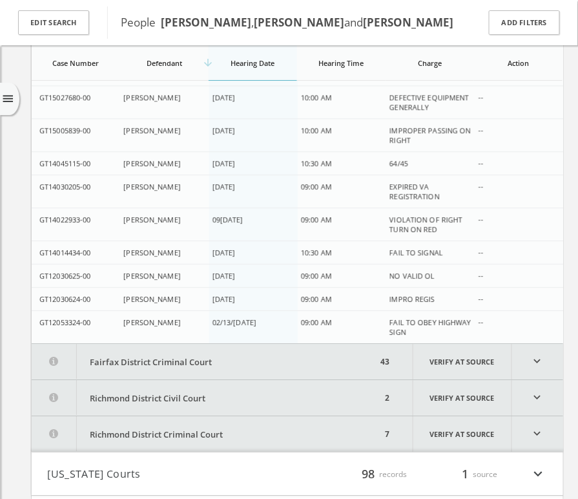
click at [157, 344] on button "Fairfax District Criminal Court" at bounding box center [205, 362] width 346 height 36
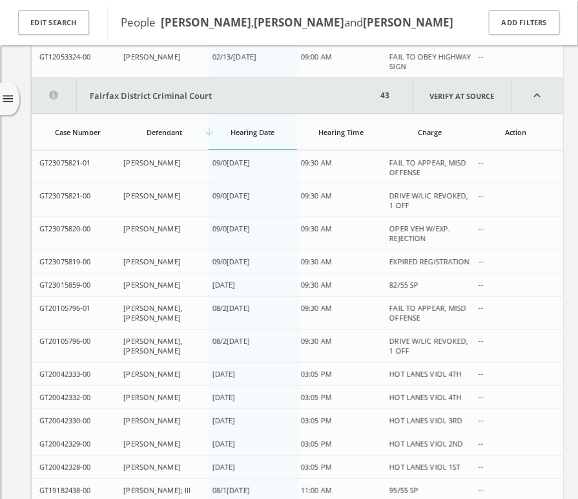
scroll to position [7132, 0]
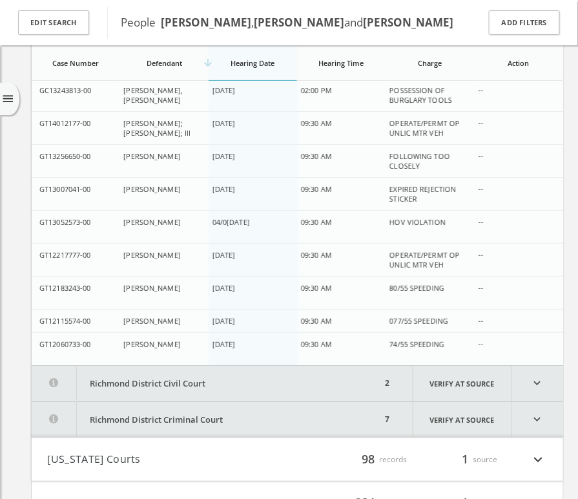
click at [187, 366] on button "Richmond District Civil Court" at bounding box center [207, 384] width 351 height 36
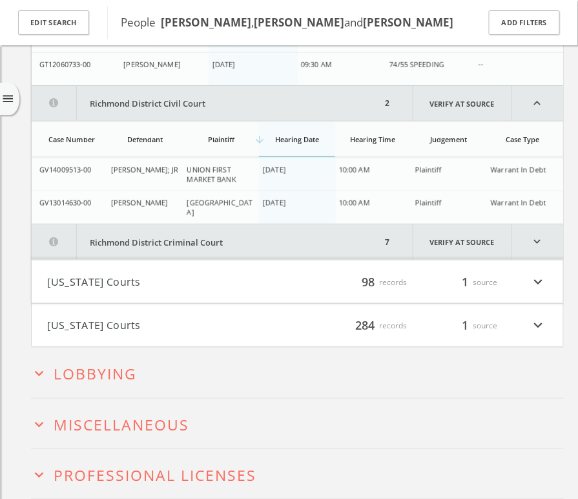
scroll to position [8505, 0]
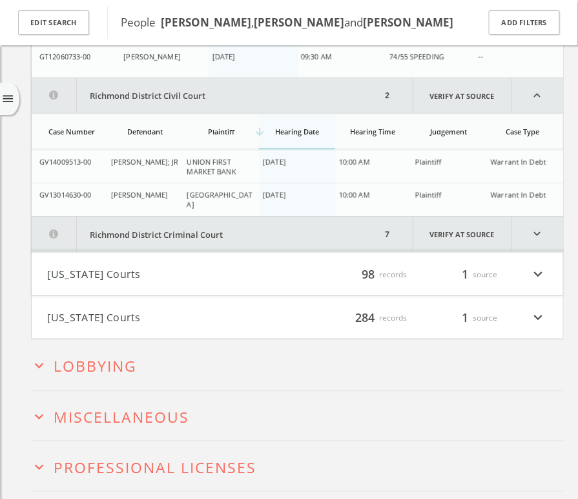
click at [253, 216] on button "Richmond District Criminal Court" at bounding box center [207, 234] width 351 height 36
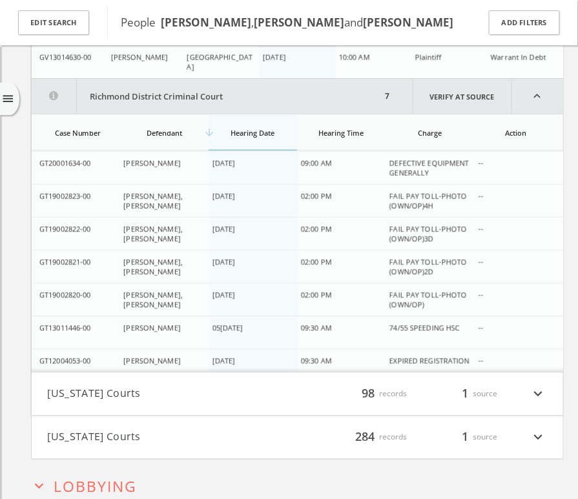
scroll to position [8766, 0]
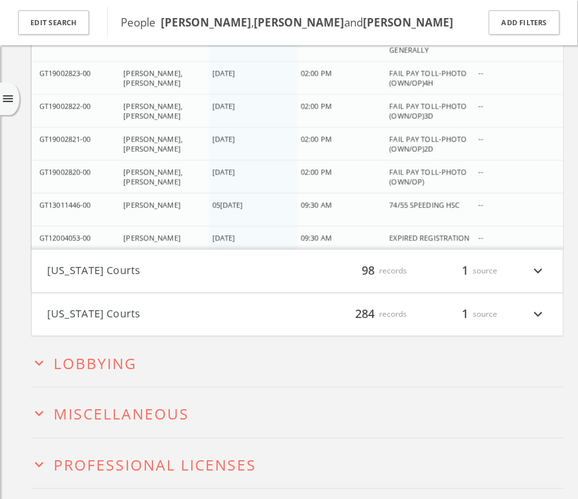
click at [120, 295] on h4 "[US_STATE] Courts filter_list 284 records 1 source expand_more" at bounding box center [298, 314] width 532 height 43
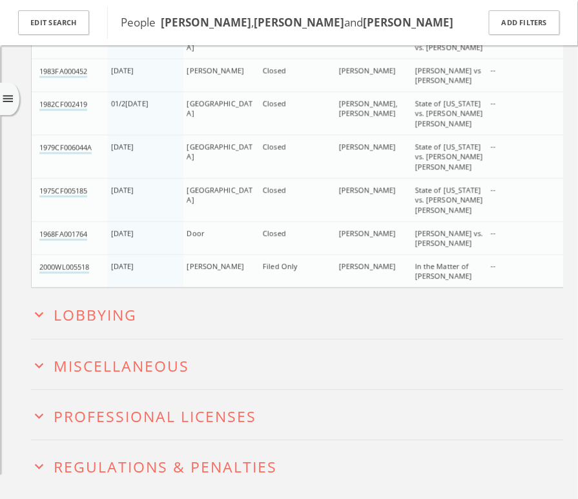
click at [107, 305] on span "Lobbying" at bounding box center [95, 315] width 83 height 21
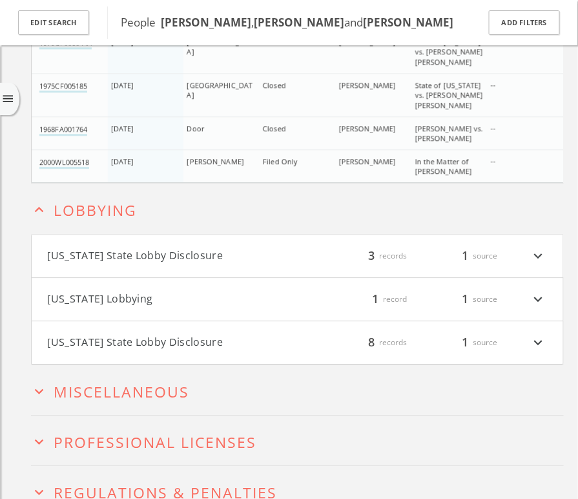
scroll to position [20434, 0]
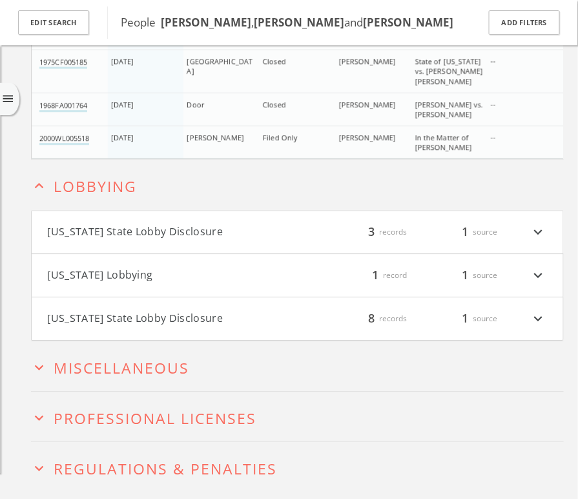
click at [101, 357] on span "Miscellaneous" at bounding box center [122, 367] width 136 height 21
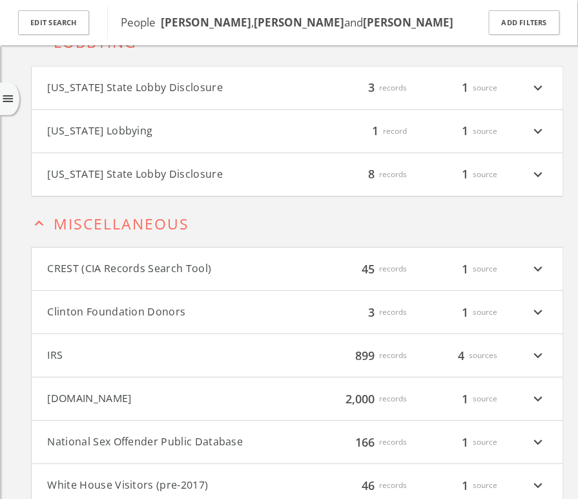
click at [160, 110] on h4 "[US_STATE] Lobbying filter_list 1 record 1 source expand_more" at bounding box center [298, 131] width 532 height 43
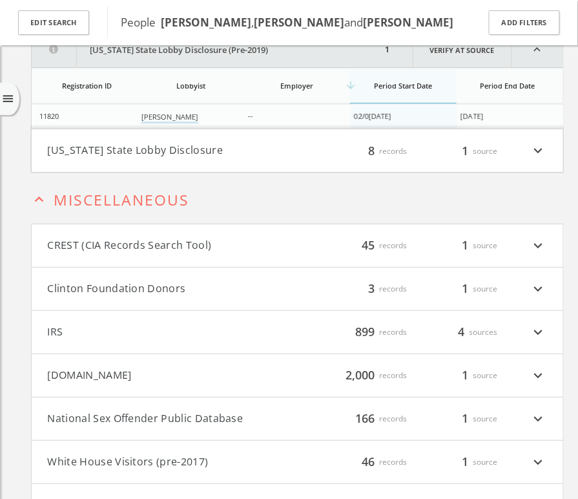
scroll to position [20703, 0]
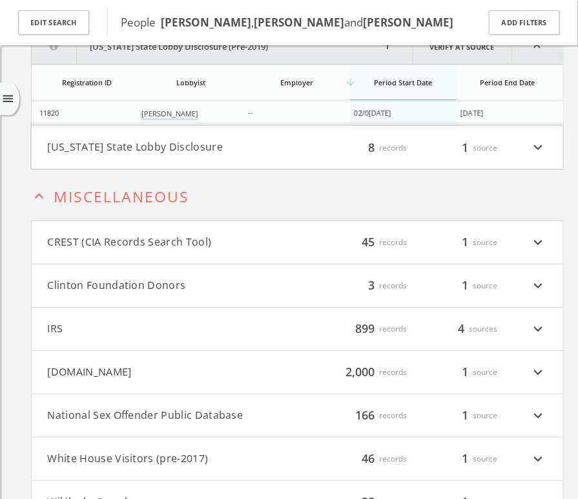
click at [131, 364] on button "[DOMAIN_NAME]" at bounding box center [173, 372] width 250 height 17
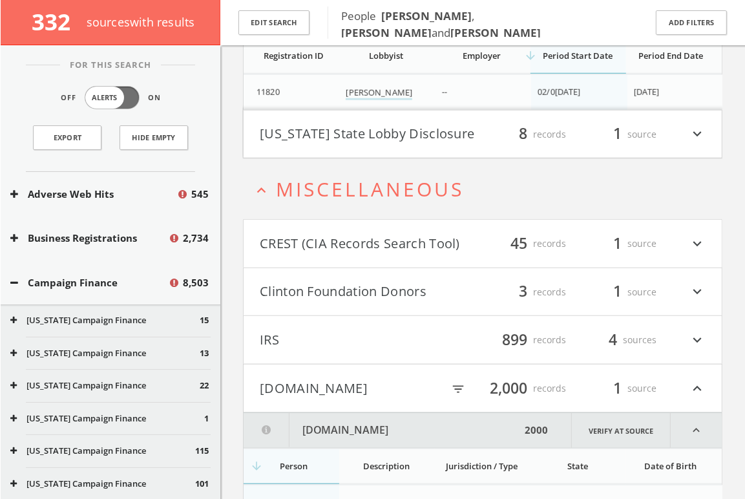
scroll to position [24293, 0]
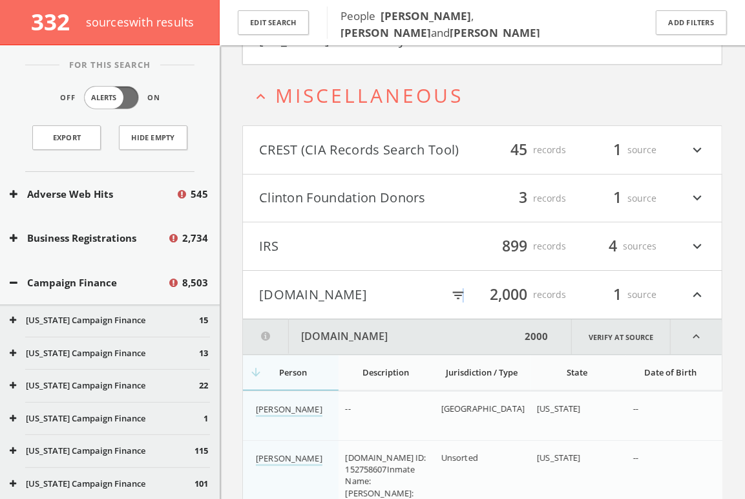
click at [463, 288] on icon "filter_list" at bounding box center [458, 295] width 14 height 14
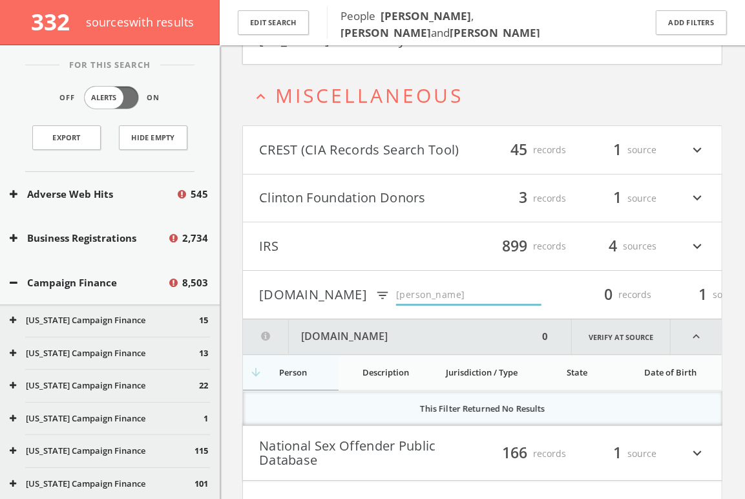
type input "J"
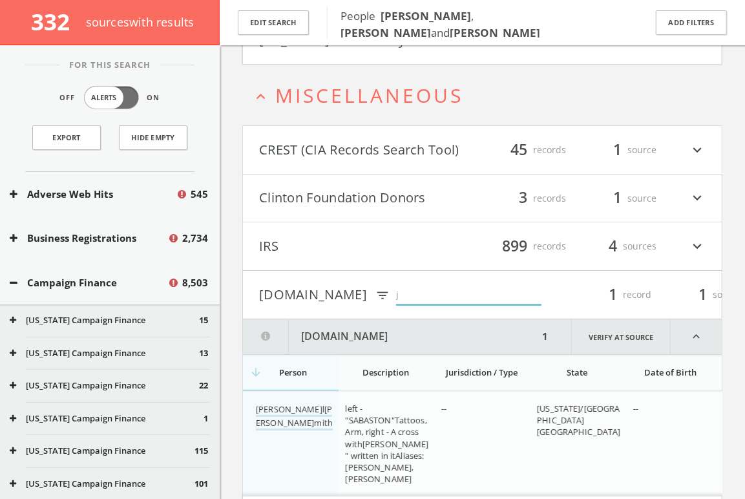
type input "j"
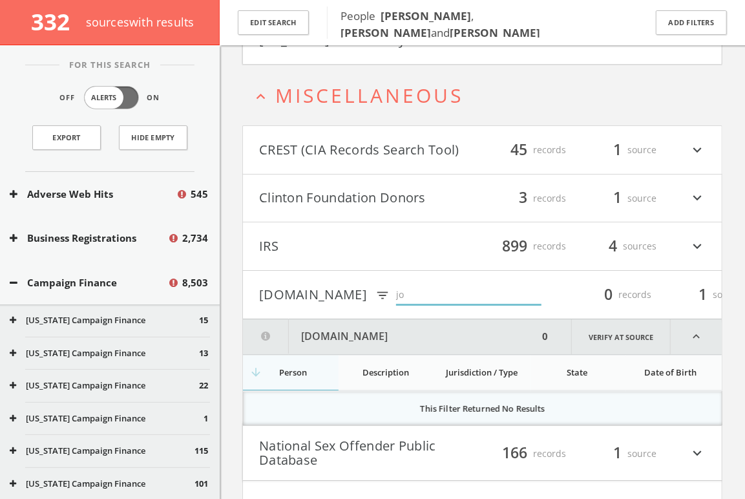
type input "j"
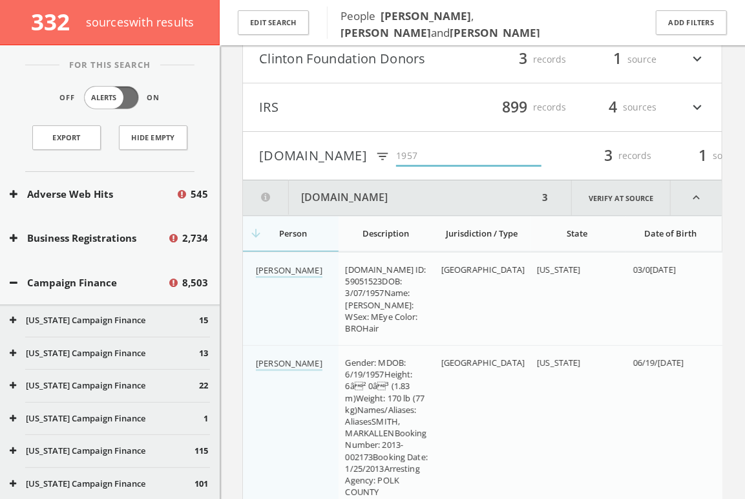
scroll to position [24431, 0]
type input "1"
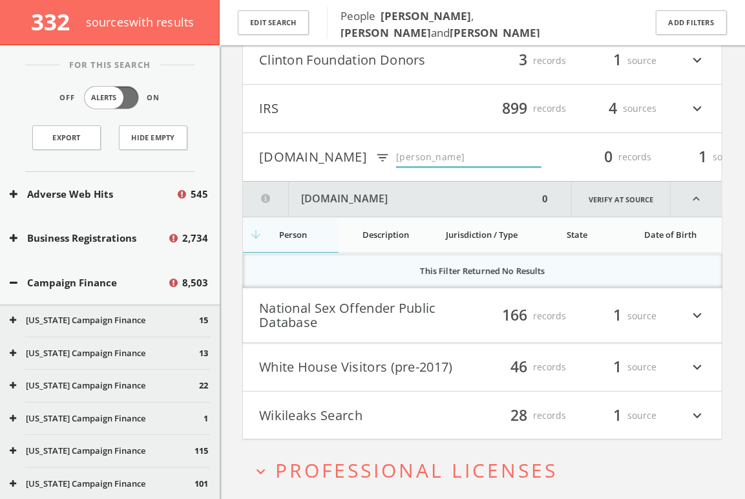
type input "[PERSON_NAME]"
click at [401, 301] on button "National Sex Offender Public Database" at bounding box center [370, 315] width 223 height 28
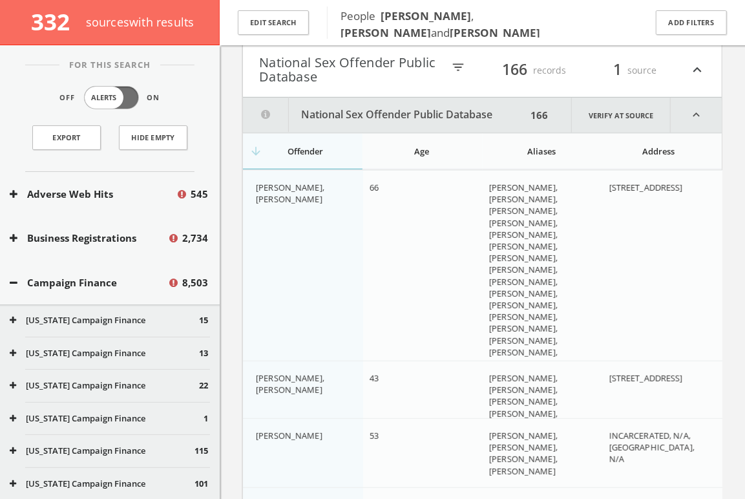
scroll to position [24606, 0]
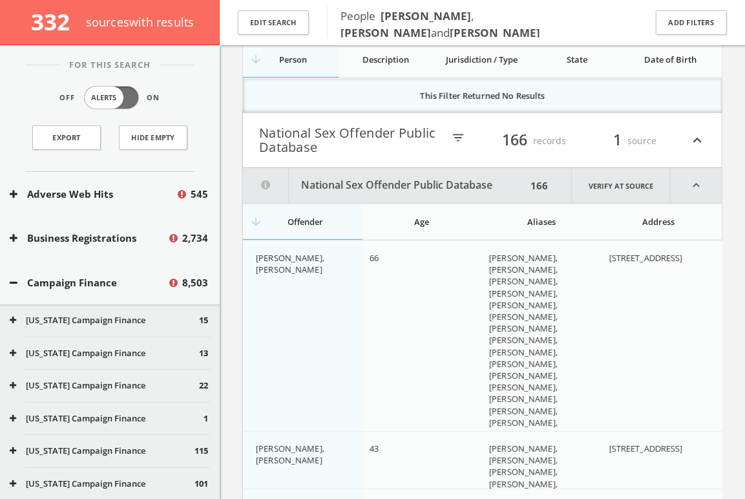
click at [461, 131] on icon "filter_list" at bounding box center [458, 138] width 14 height 14
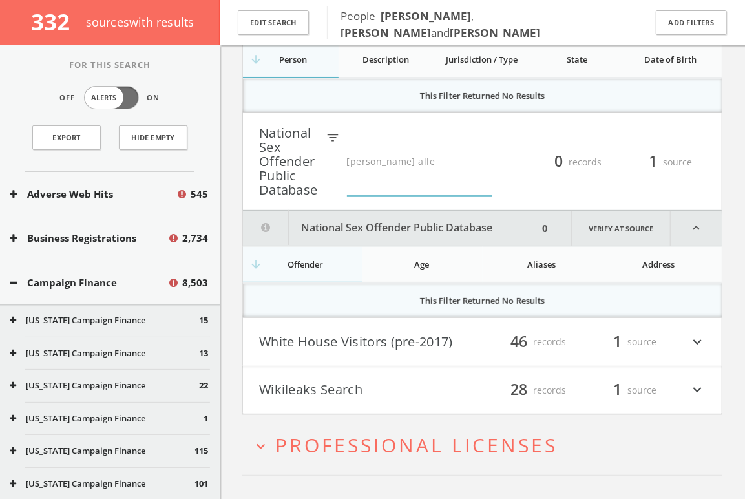
type input "[PERSON_NAME]"
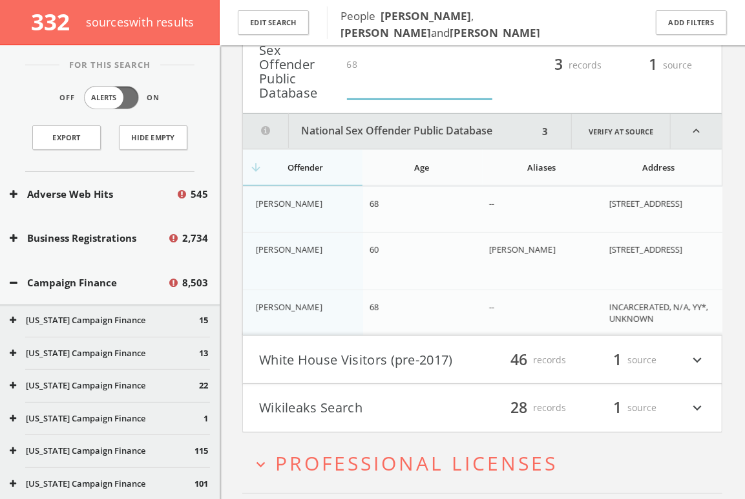
scroll to position [24749, 0]
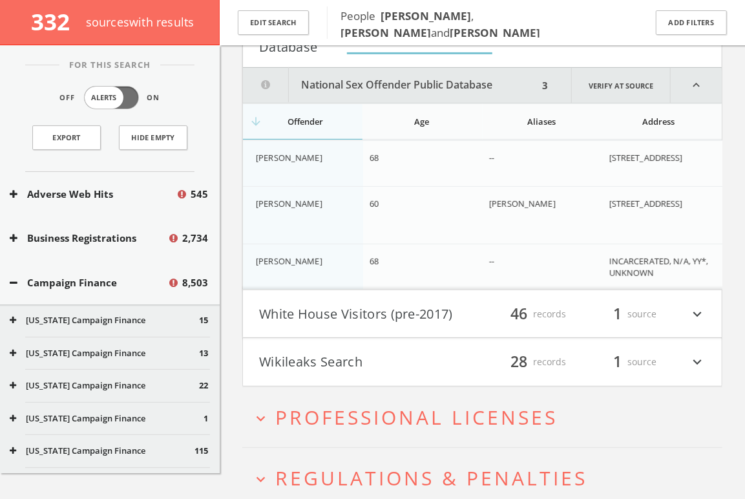
type input "68"
click at [326, 351] on button "Wikileaks Search" at bounding box center [370, 362] width 223 height 22
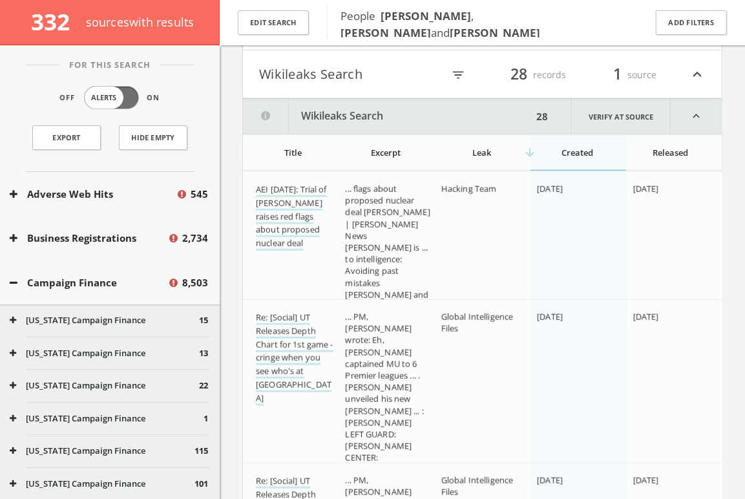
scroll to position [24944, 0]
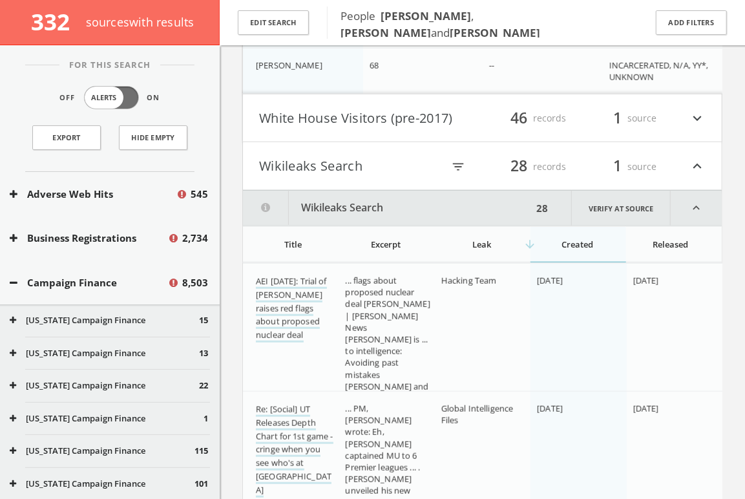
click at [455, 160] on icon "filter_list" at bounding box center [458, 167] width 14 height 14
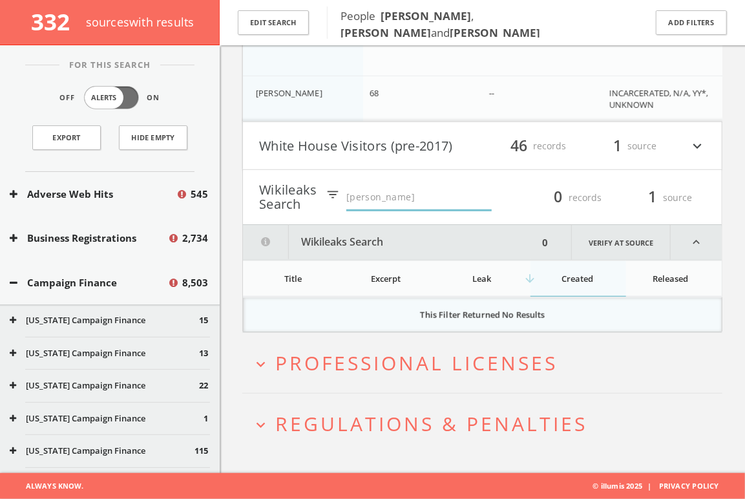
scroll to position [24861, 0]
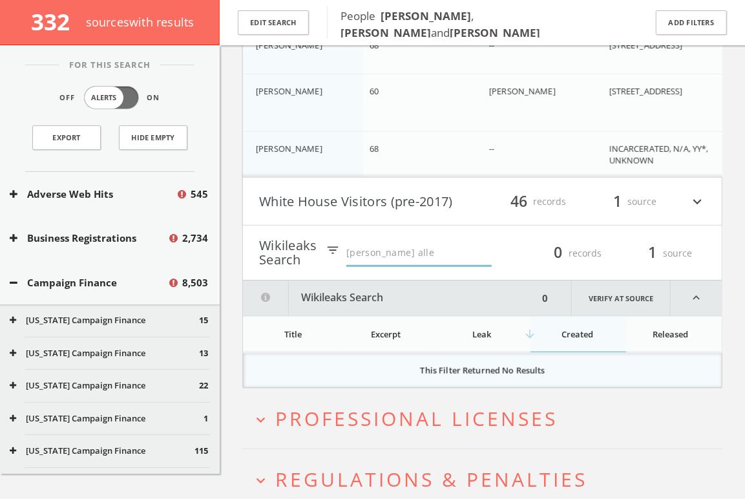
type input "[PERSON_NAME]"
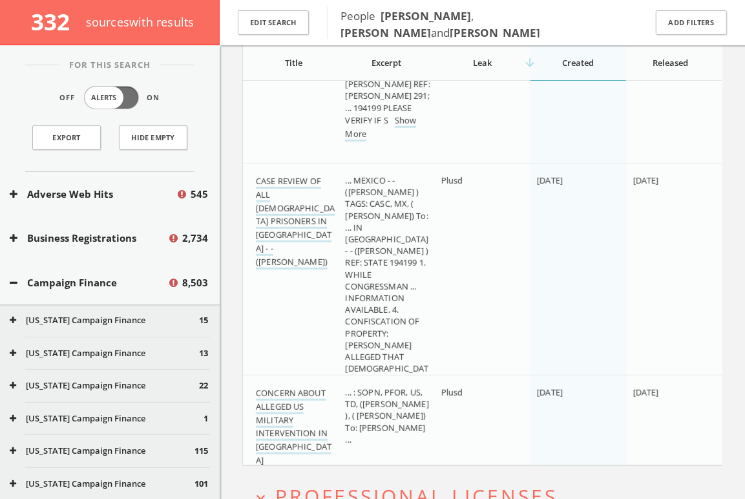
scroll to position [29375, 0]
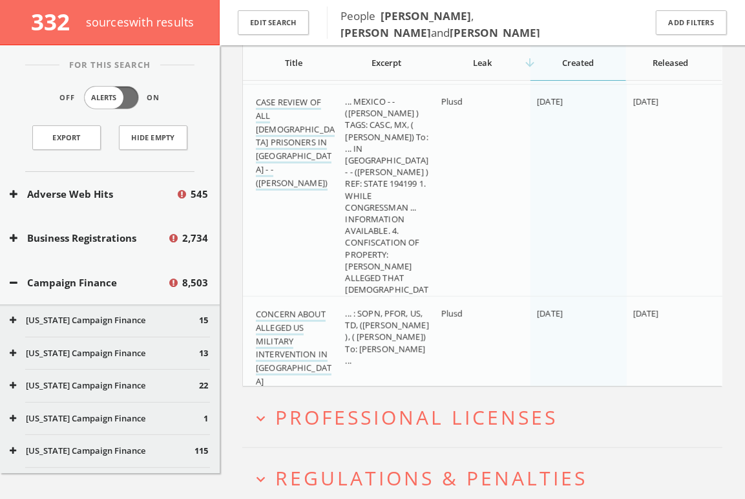
type input "[PERSON_NAME]"
click at [355, 448] on h2 "expand_more Regulations & Penalties" at bounding box center [482, 478] width 480 height 60
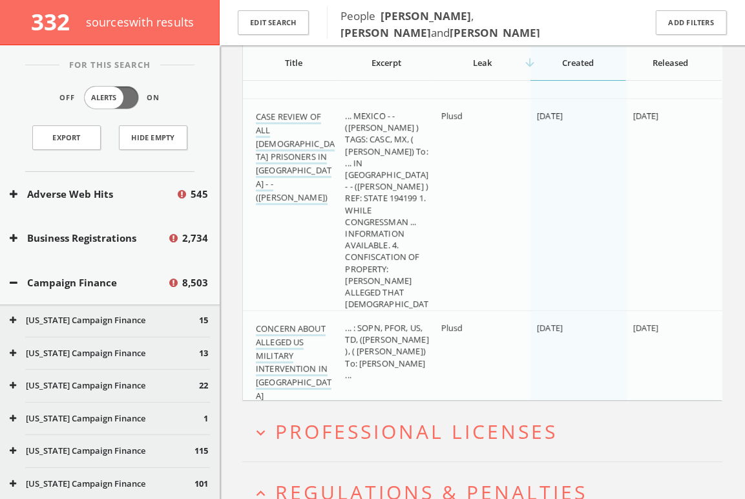
scroll to position [28411, 0]
